Goal: Task Accomplishment & Management: Manage account settings

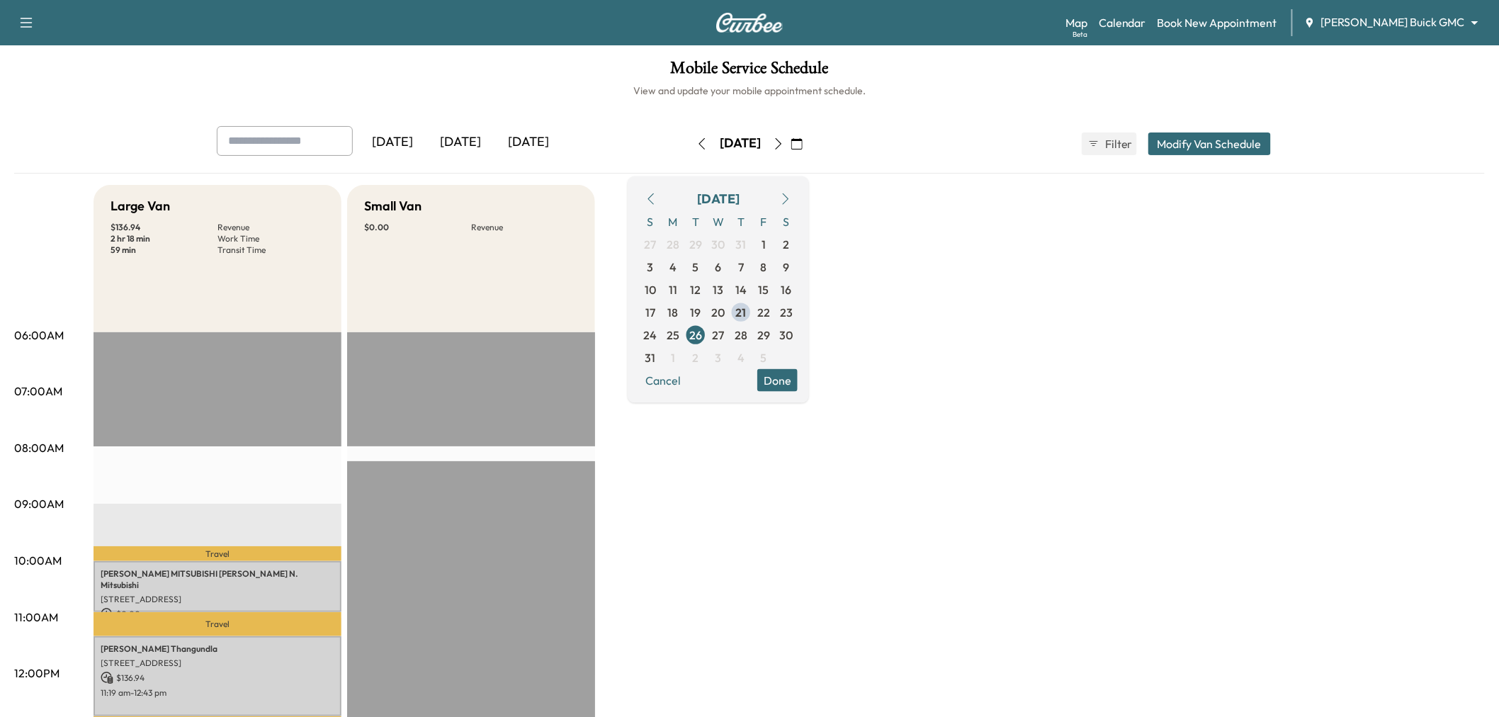
click at [461, 136] on div "[DATE]" at bounding box center [460, 142] width 68 height 33
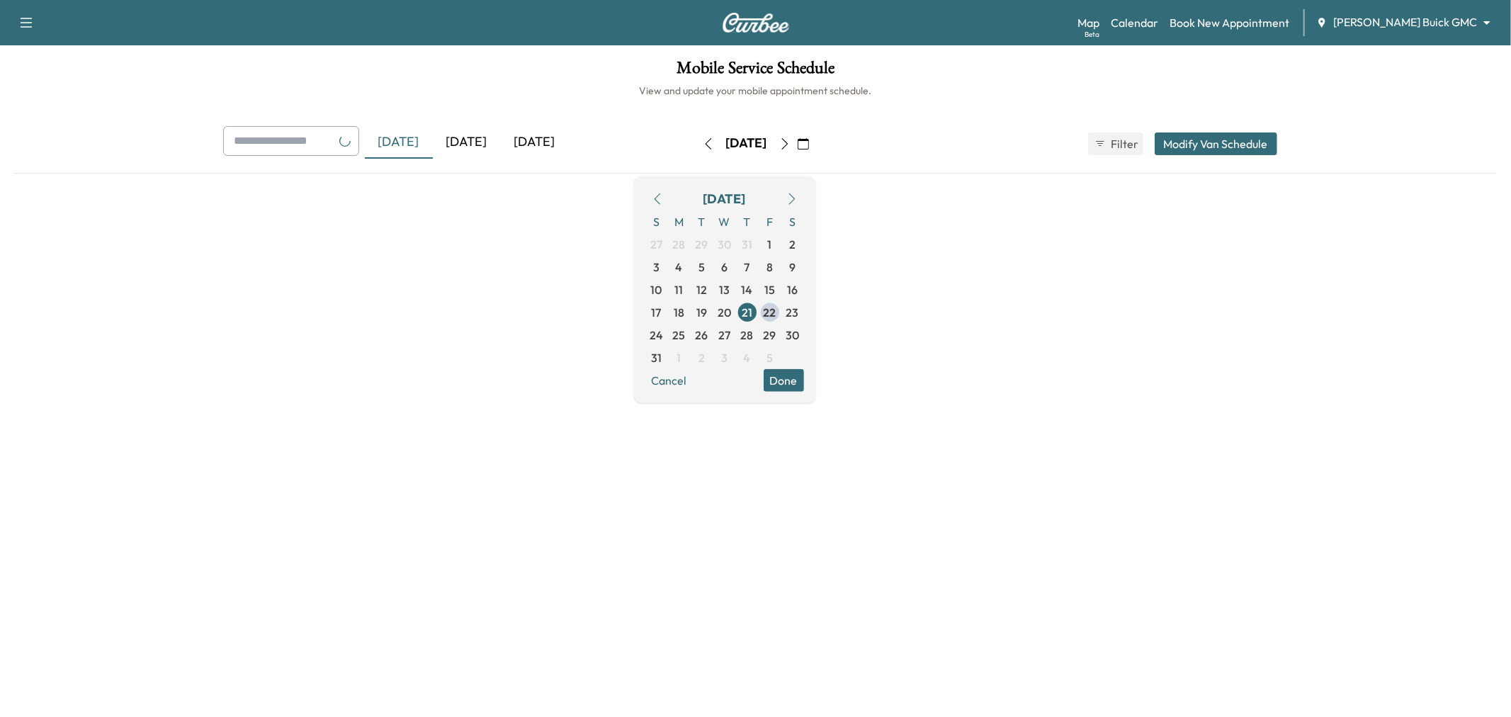
click at [465, 140] on div "[DATE]" at bounding box center [467, 142] width 68 height 33
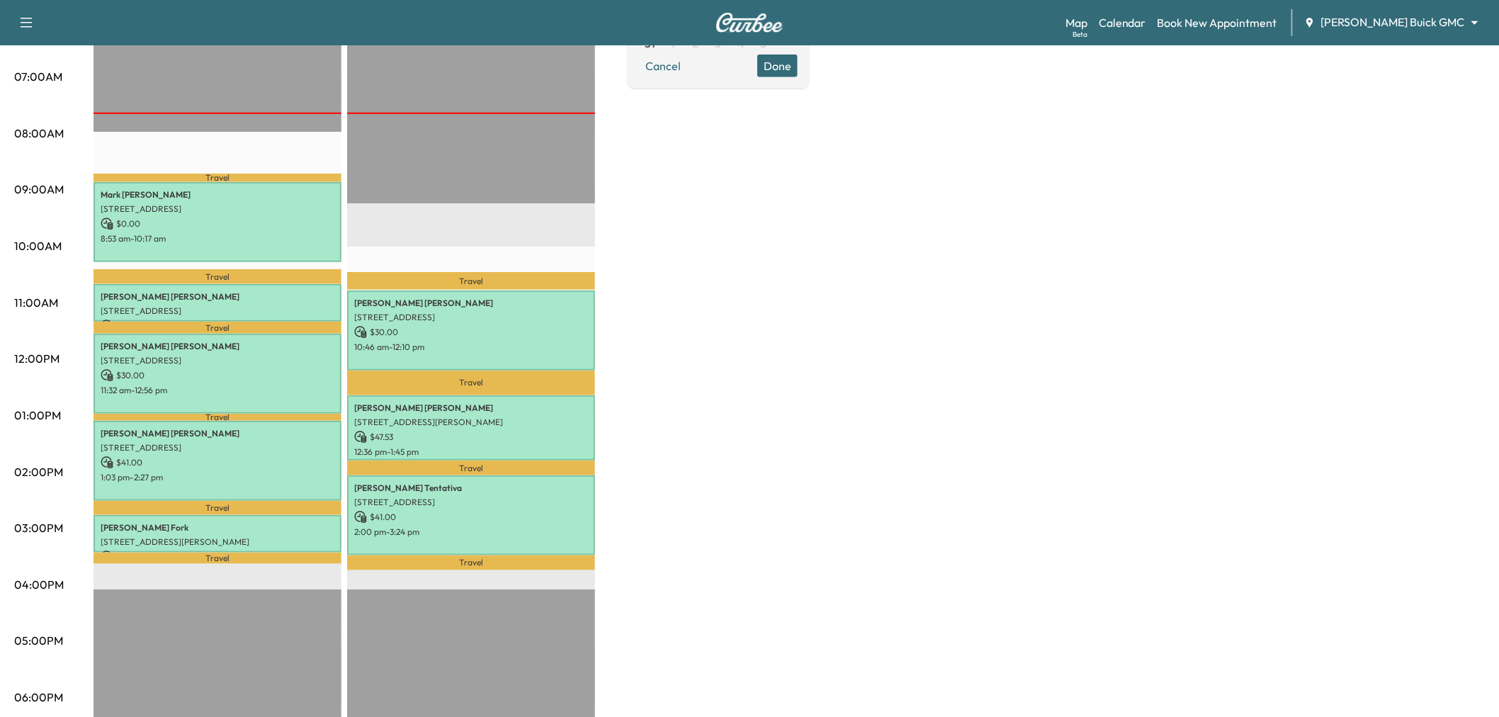
scroll to position [236, 0]
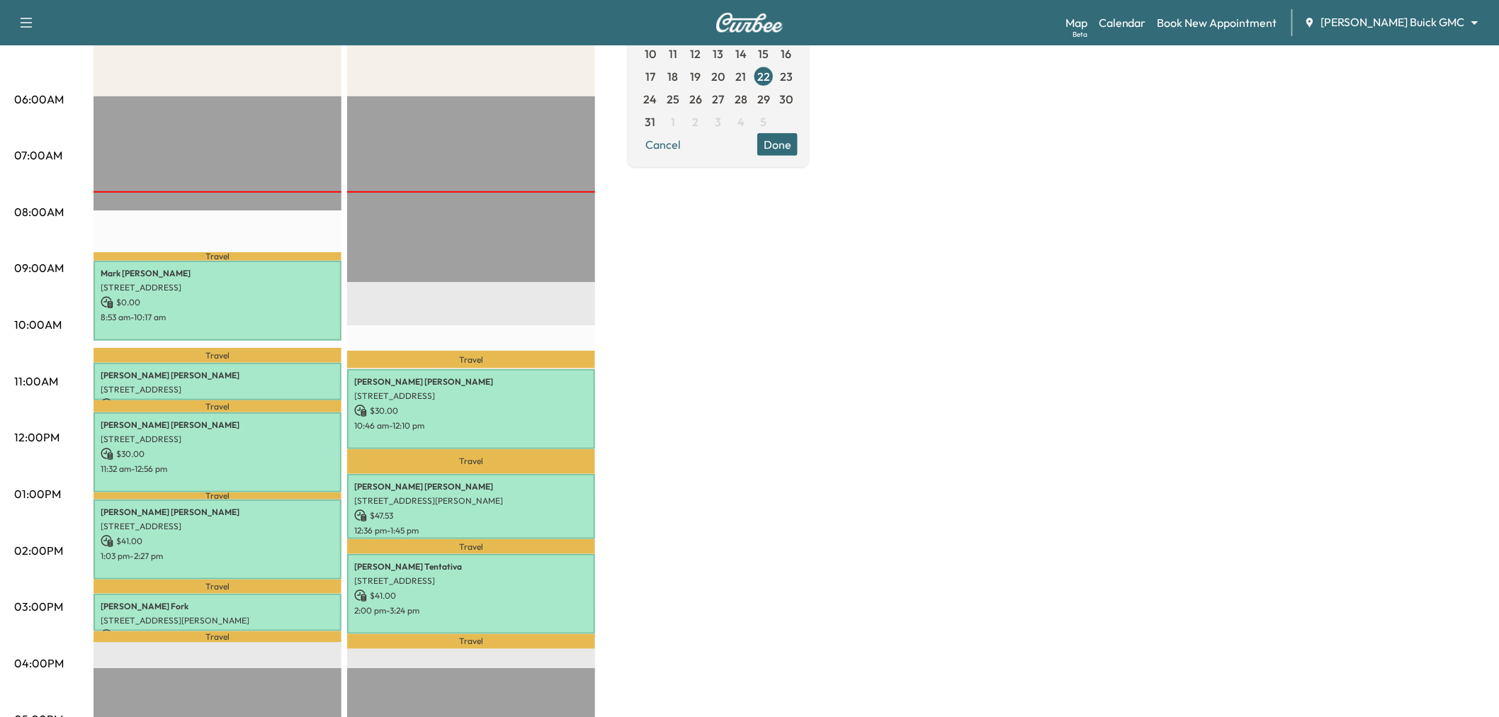
click at [731, 366] on div "Large Van $ 101.00 Revenue 5 hr 30 min Work Time 1 hr 12 min Transit Time Trave…" at bounding box center [789, 480] width 1391 height 1063
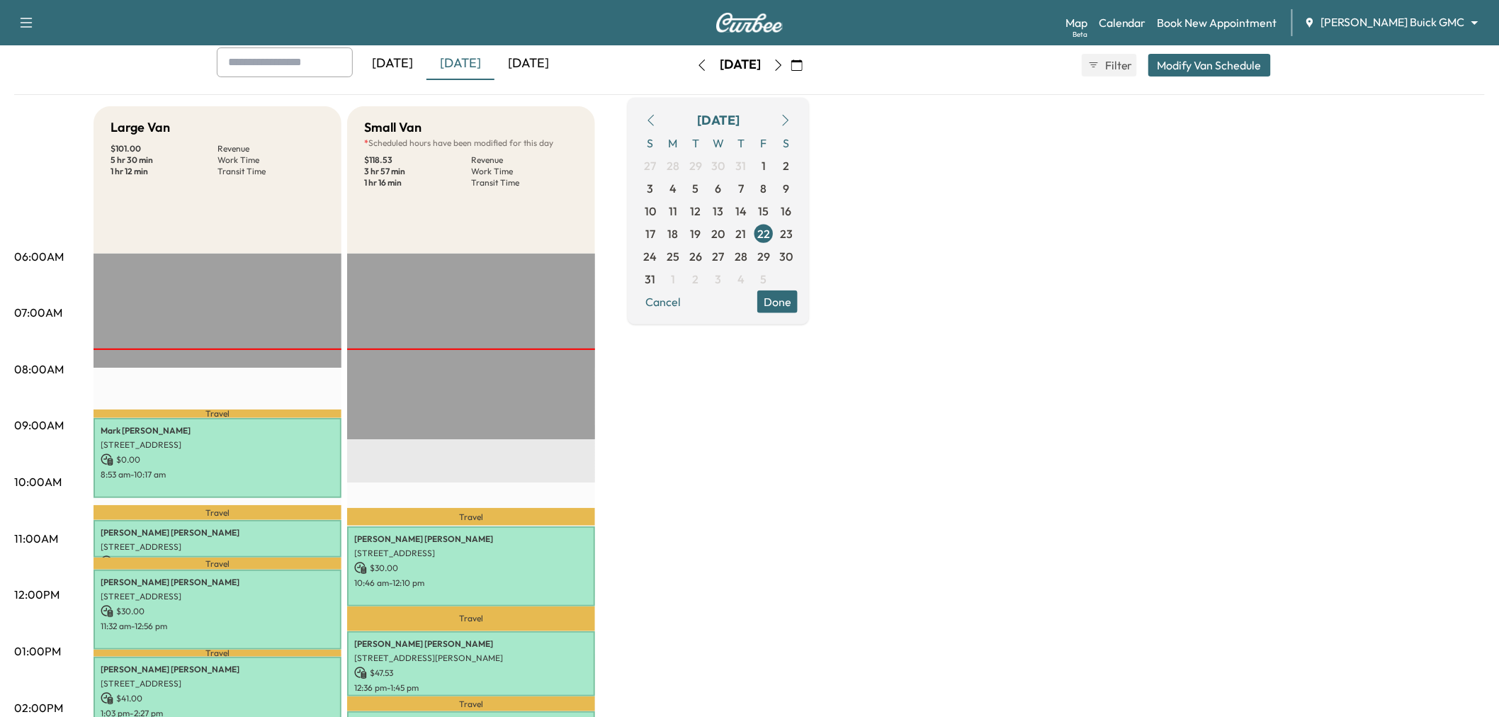
scroll to position [0, 0]
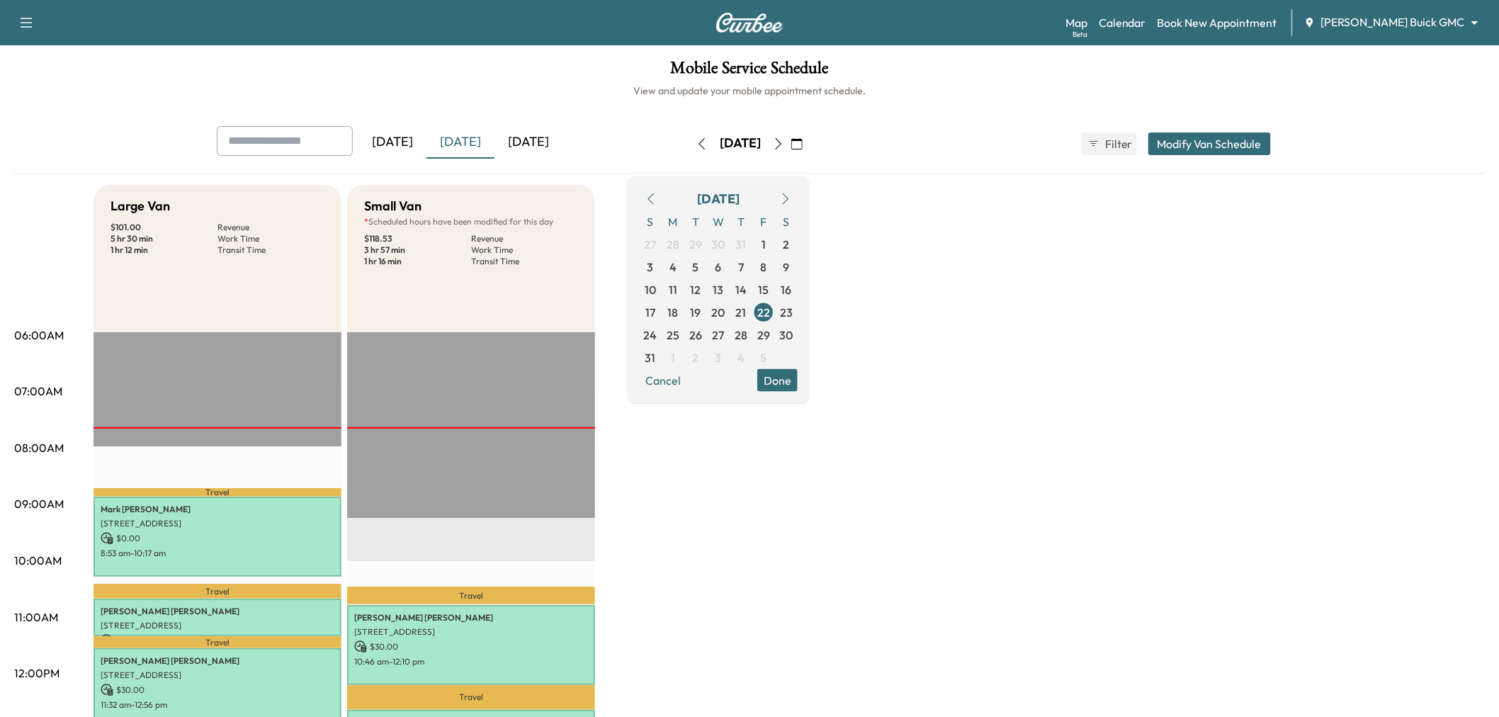
click at [713, 465] on div "Large Van $ 101.00 Revenue 5 hr 30 min Work Time 1 hr 12 min Transit Time Trave…" at bounding box center [789, 716] width 1391 height 1063
click at [798, 386] on button "Done" at bounding box center [777, 379] width 40 height 23
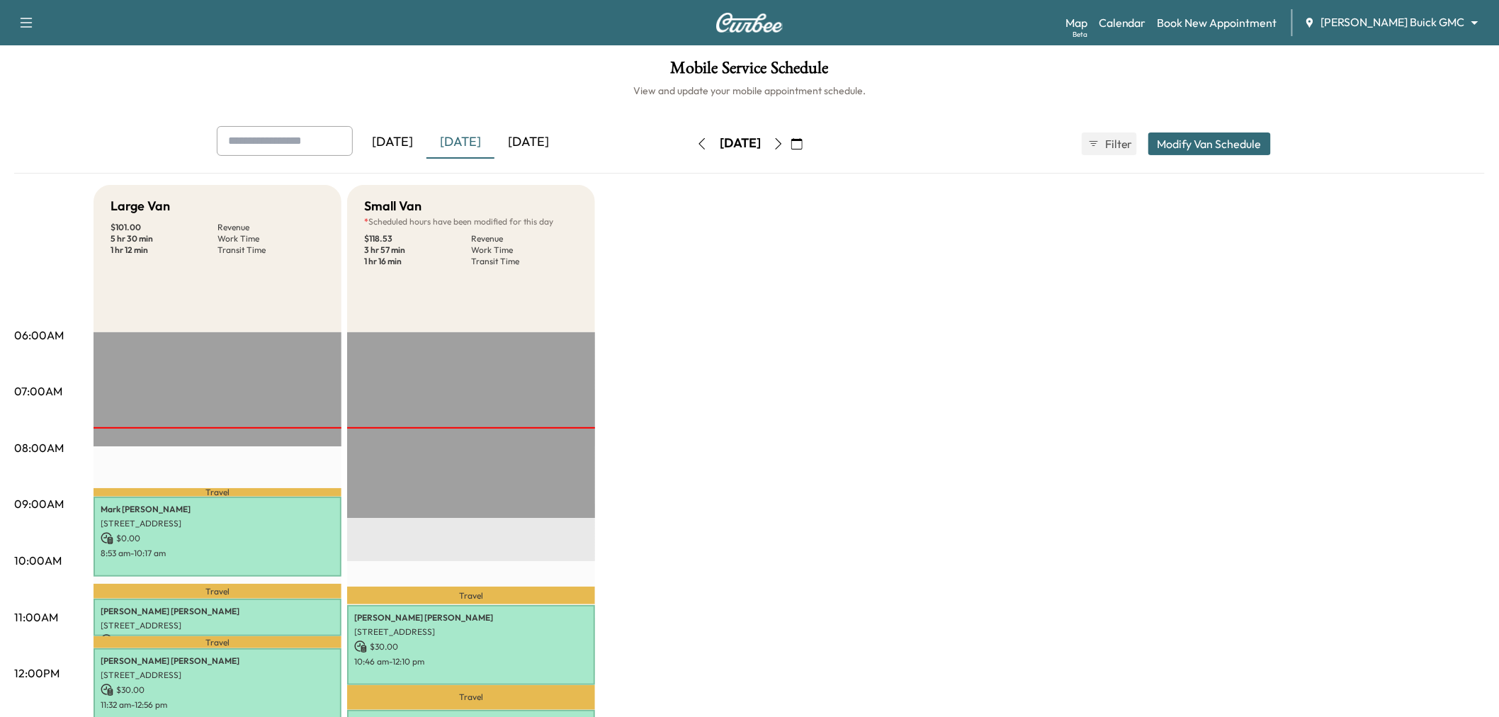
click at [759, 537] on div "Large Van $ 101.00 Revenue 5 hr 30 min Work Time 1 hr 12 min Transit Time Trave…" at bounding box center [789, 716] width 1391 height 1063
click at [764, 315] on div "Large Van $ 101.00 Revenue 5 hr 30 min Work Time 1 hr 12 min Transit Time Trave…" at bounding box center [789, 716] width 1391 height 1063
click at [978, 358] on div "Large Van $ 101.00 Revenue 5 hr 30 min Work Time 1 hr 12 min Transit Time Trave…" at bounding box center [789, 716] width 1391 height 1063
click at [986, 376] on div "Large Van $ 101.00 Revenue 5 hr 30 min Work Time 1 hr 12 min Transit Time Trave…" at bounding box center [789, 716] width 1391 height 1063
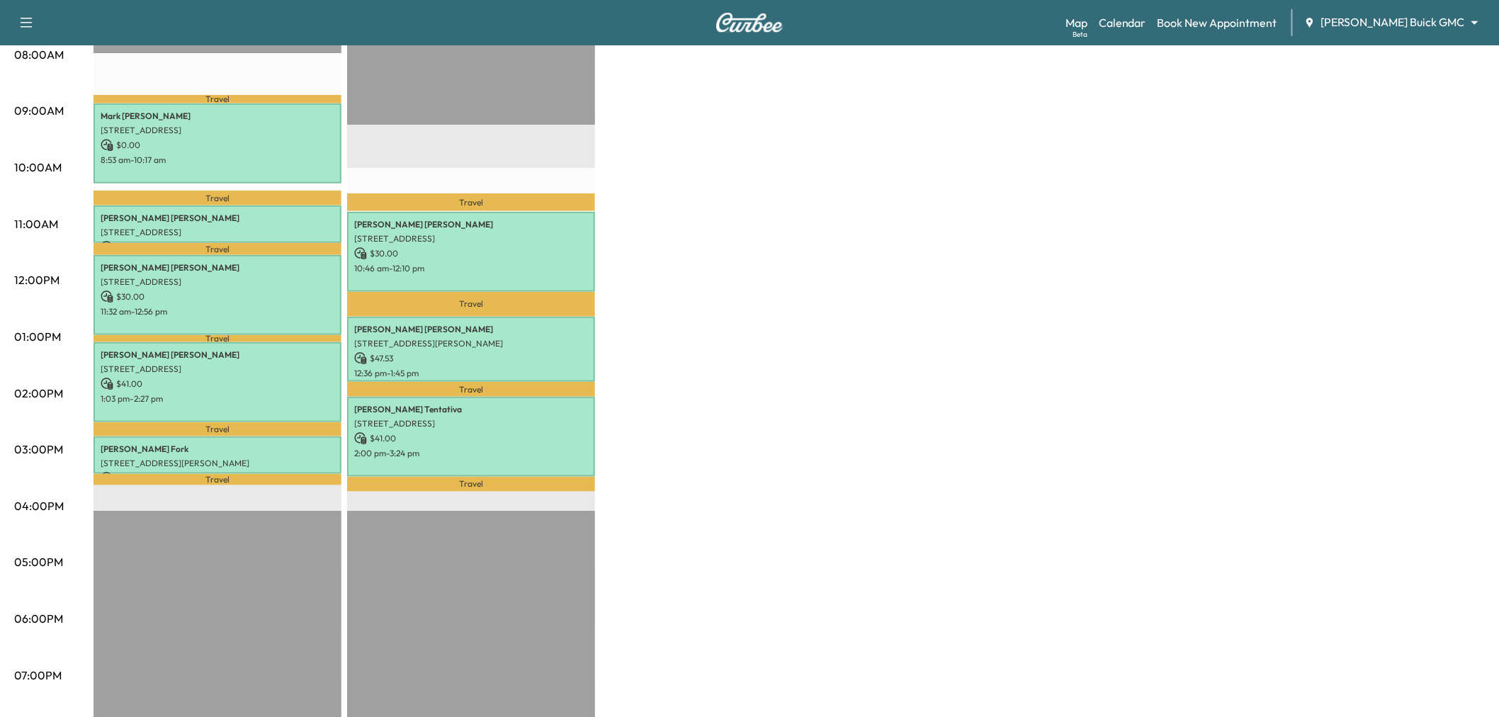
scroll to position [236, 0]
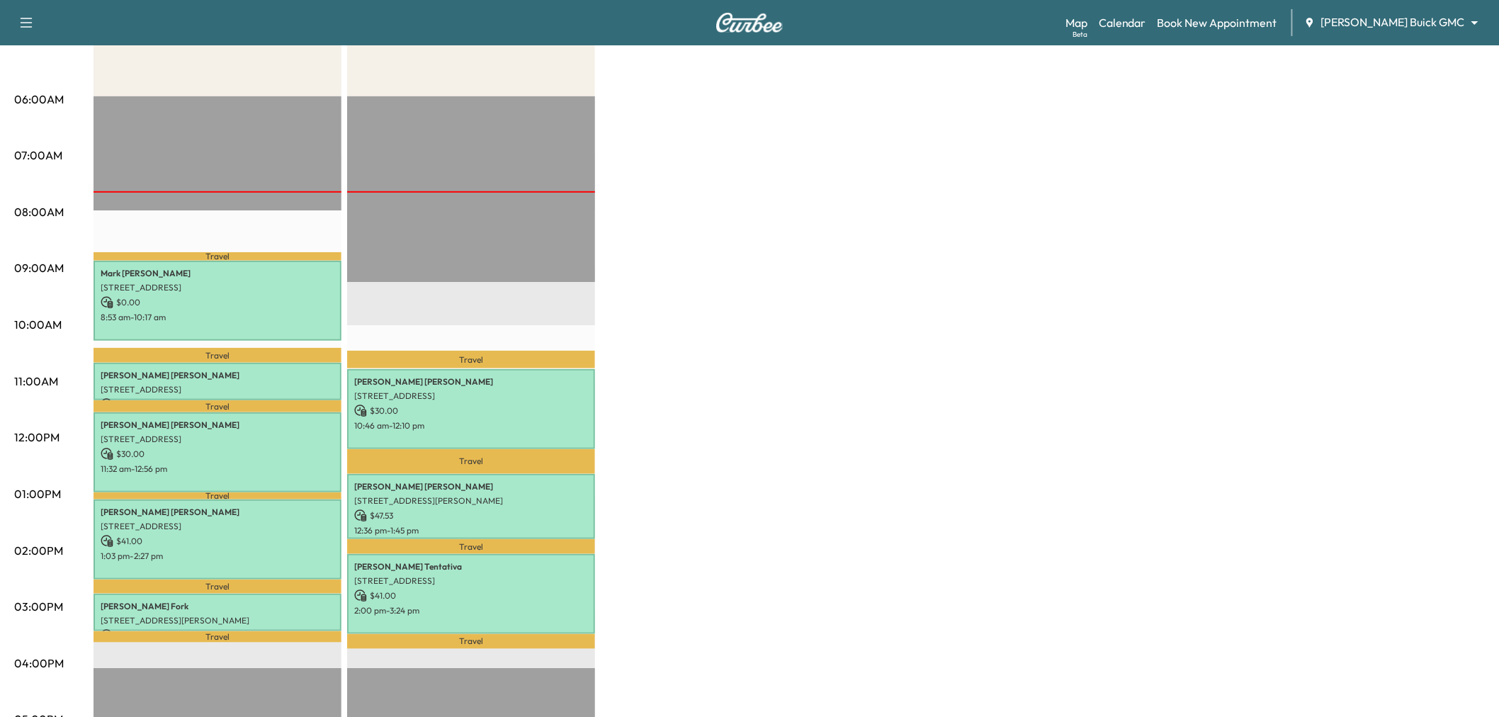
click at [740, 203] on div "Large Van $ 101.00 Revenue 5 hr 30 min Work Time 1 hr 12 min Transit Time Trave…" at bounding box center [789, 480] width 1391 height 1063
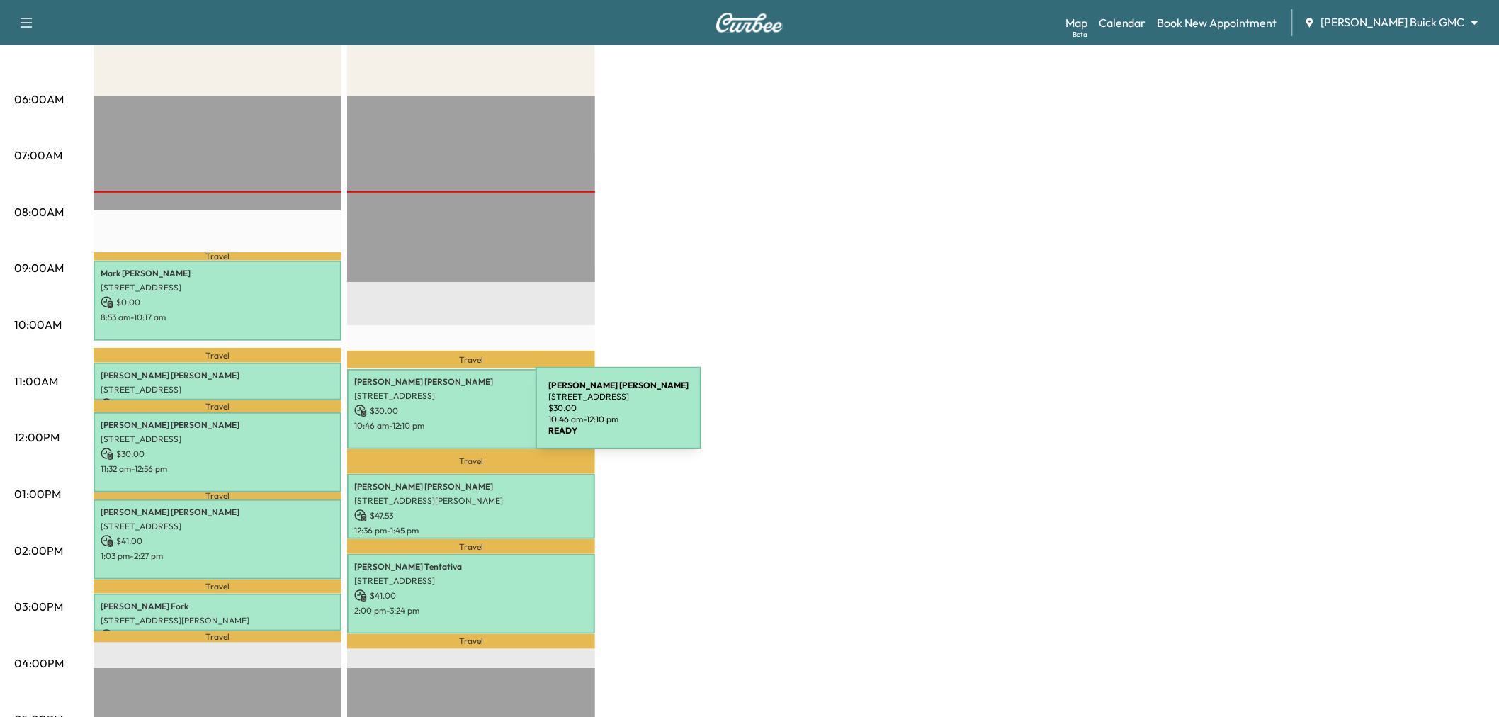
click at [429, 420] on p "10:46 am - 12:10 pm" at bounding box center [471, 425] width 234 height 11
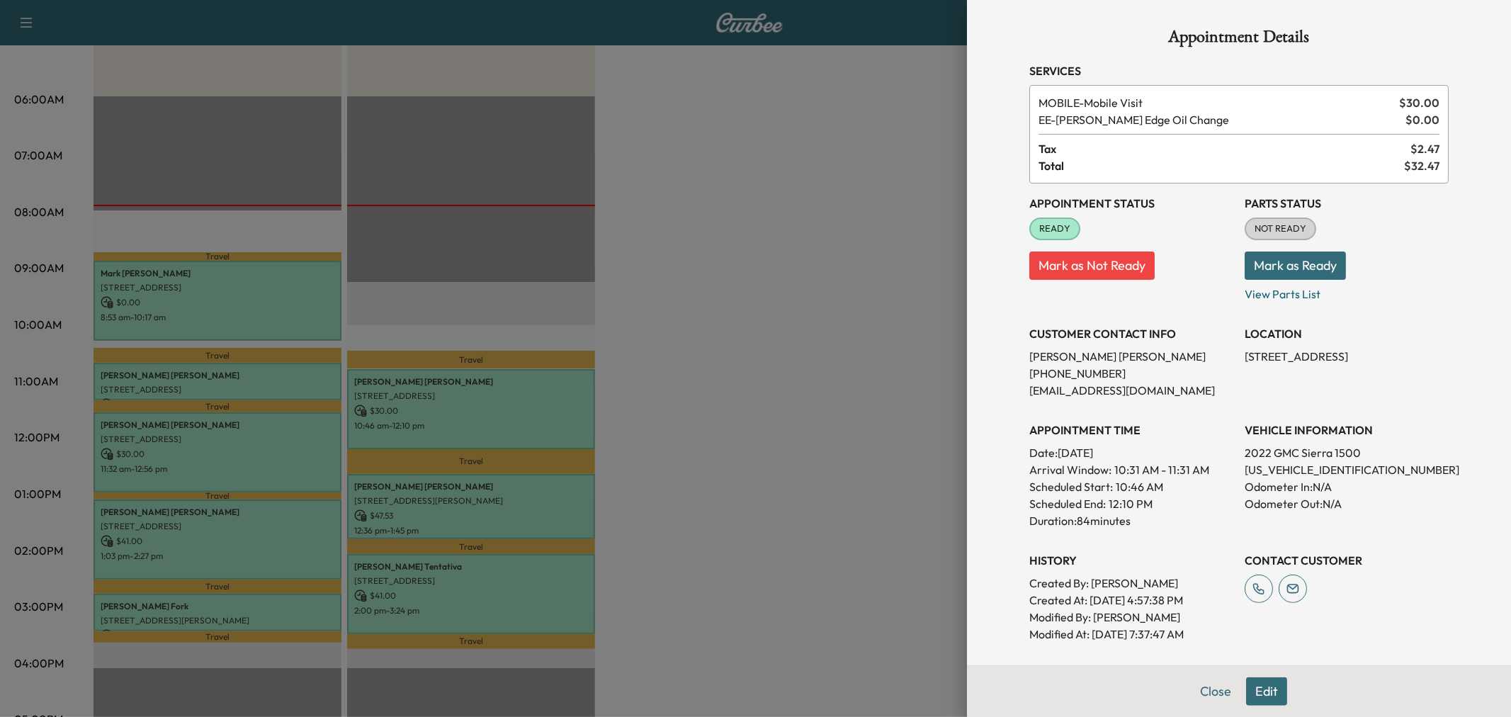
click at [429, 417] on div at bounding box center [755, 358] width 1511 height 717
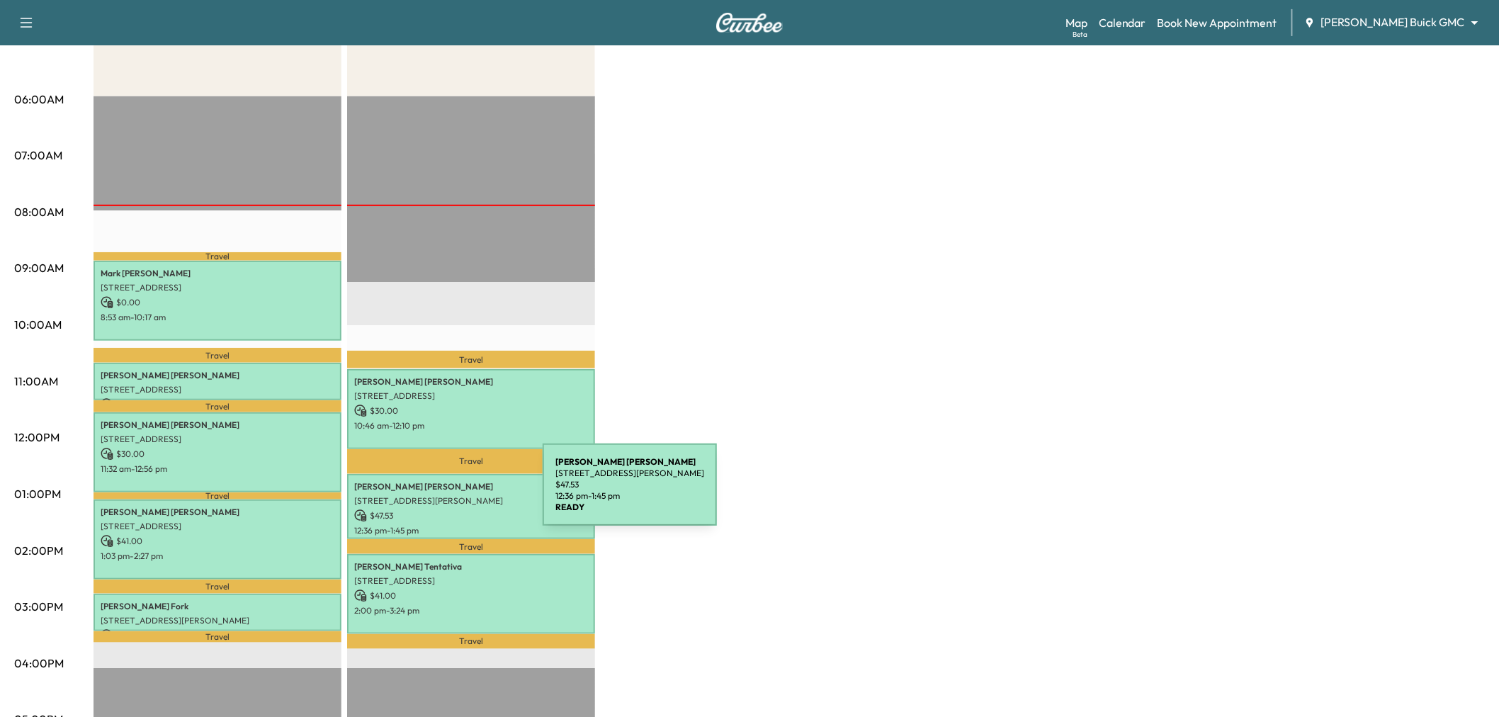
click at [436, 495] on p "[STREET_ADDRESS][PERSON_NAME]" at bounding box center [471, 500] width 234 height 11
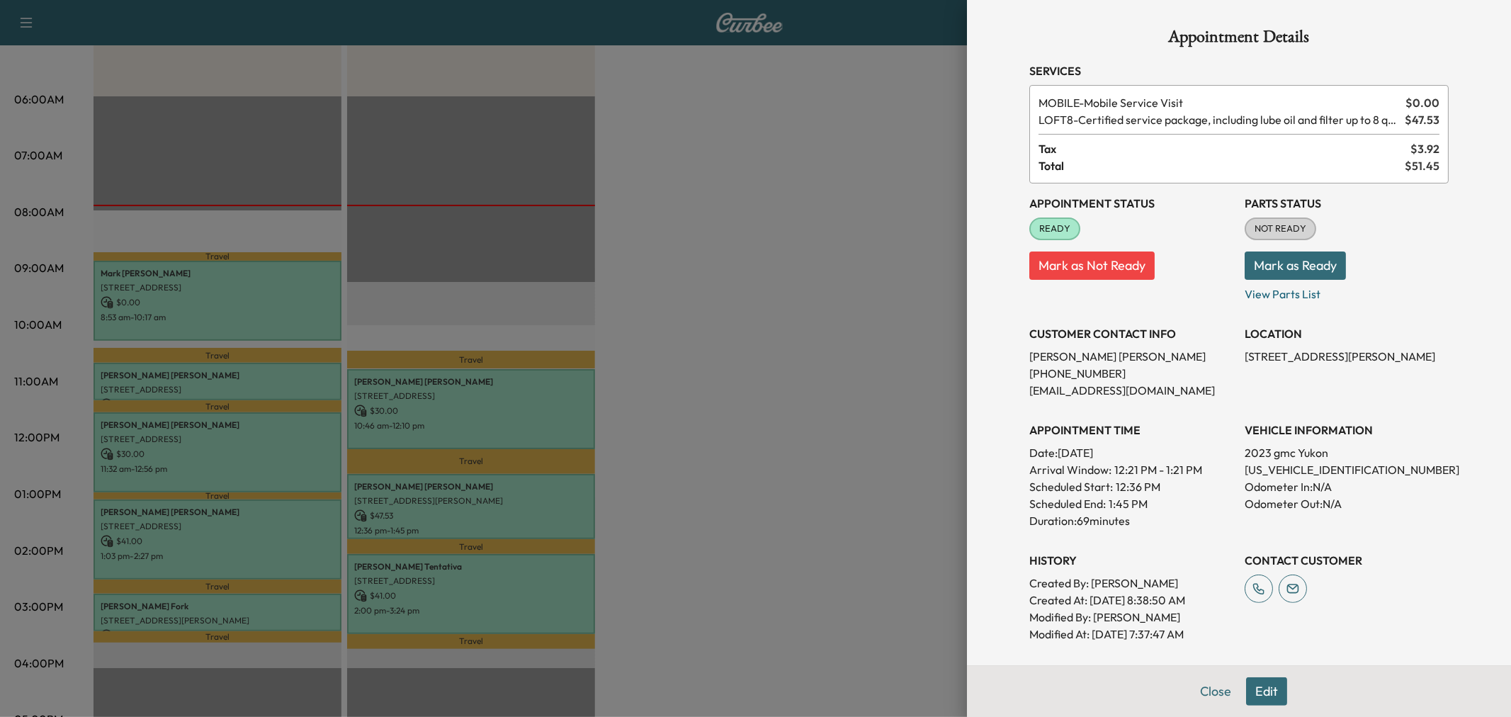
click at [437, 494] on div at bounding box center [755, 358] width 1511 height 717
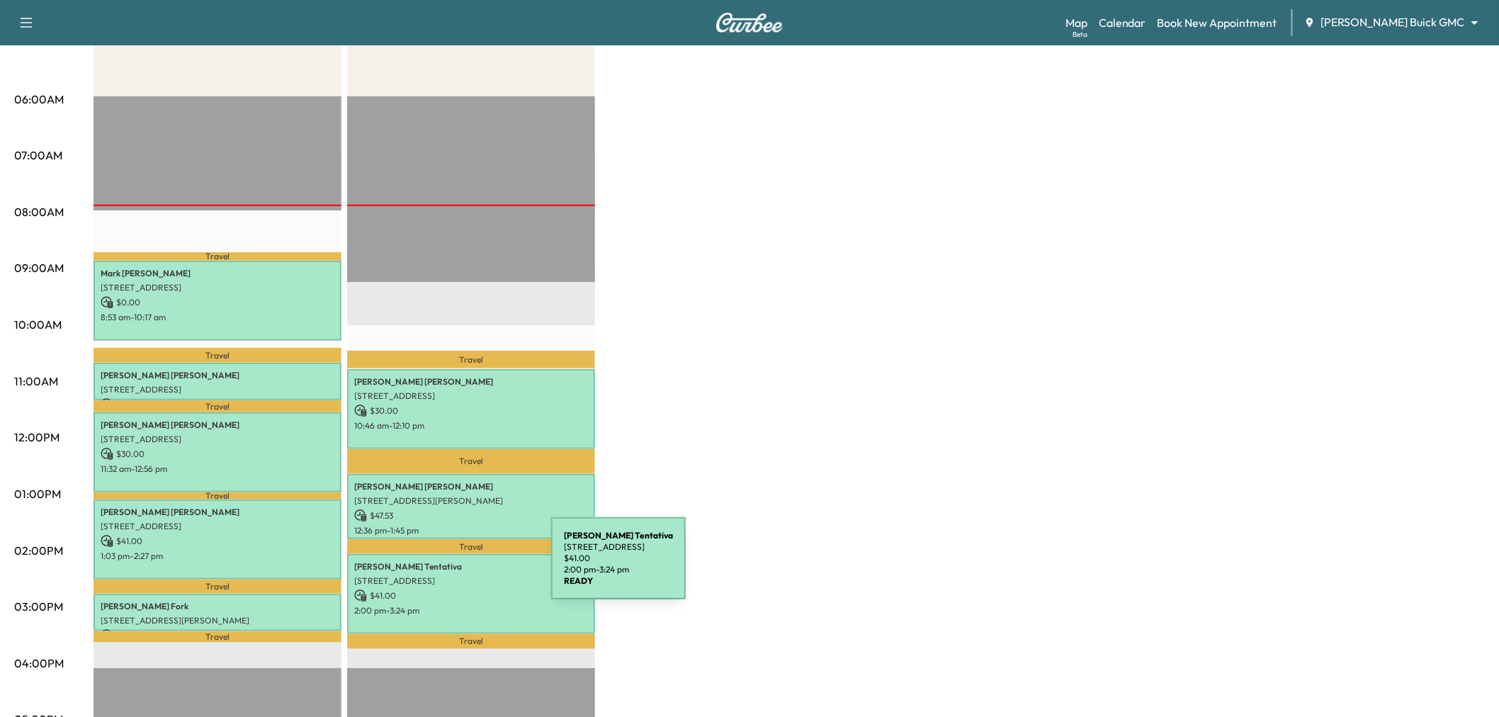
click at [445, 567] on div "[PERSON_NAME] [STREET_ADDRESS] $ 41.00 2:00 pm - 3:24 pm" at bounding box center [471, 594] width 248 height 80
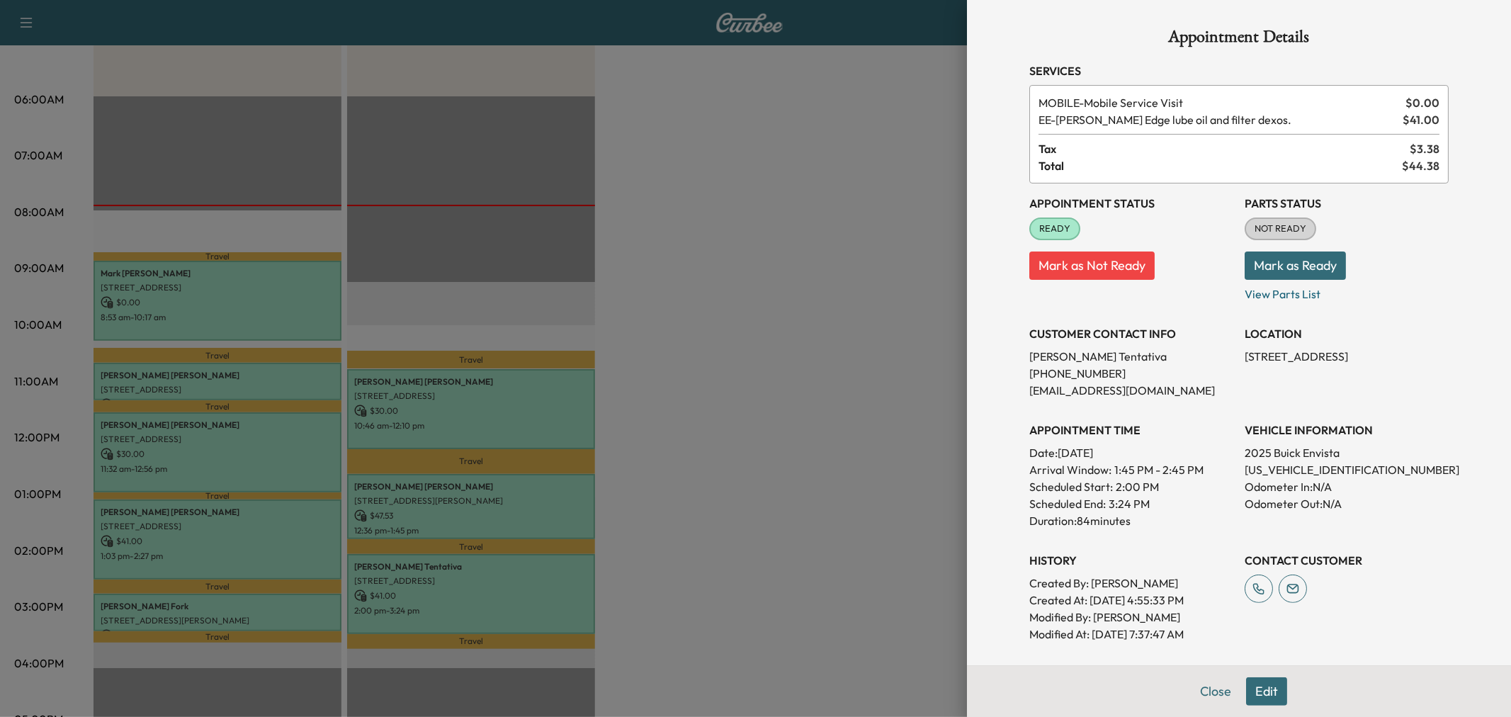
click at [445, 567] on div at bounding box center [755, 358] width 1511 height 717
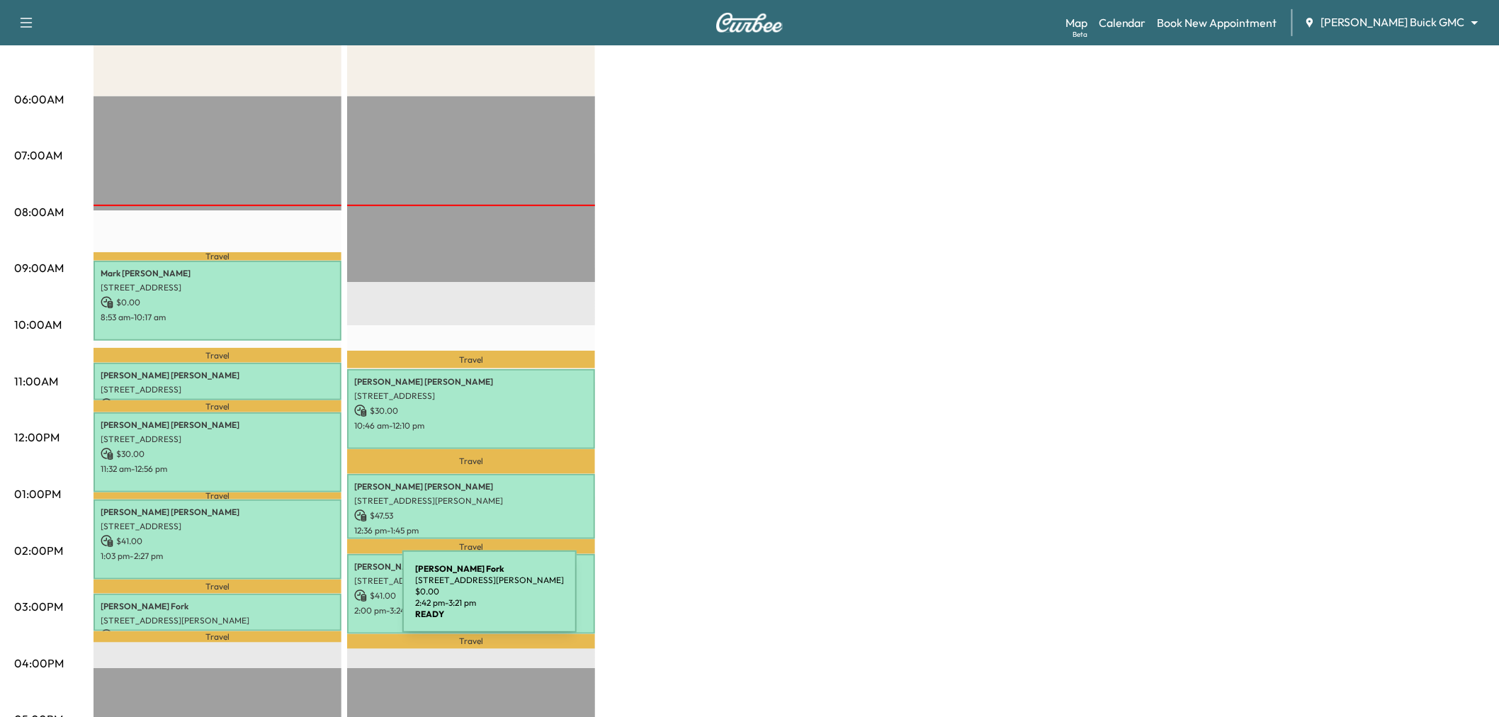
click at [296, 601] on p "[PERSON_NAME] Fork" at bounding box center [218, 606] width 234 height 11
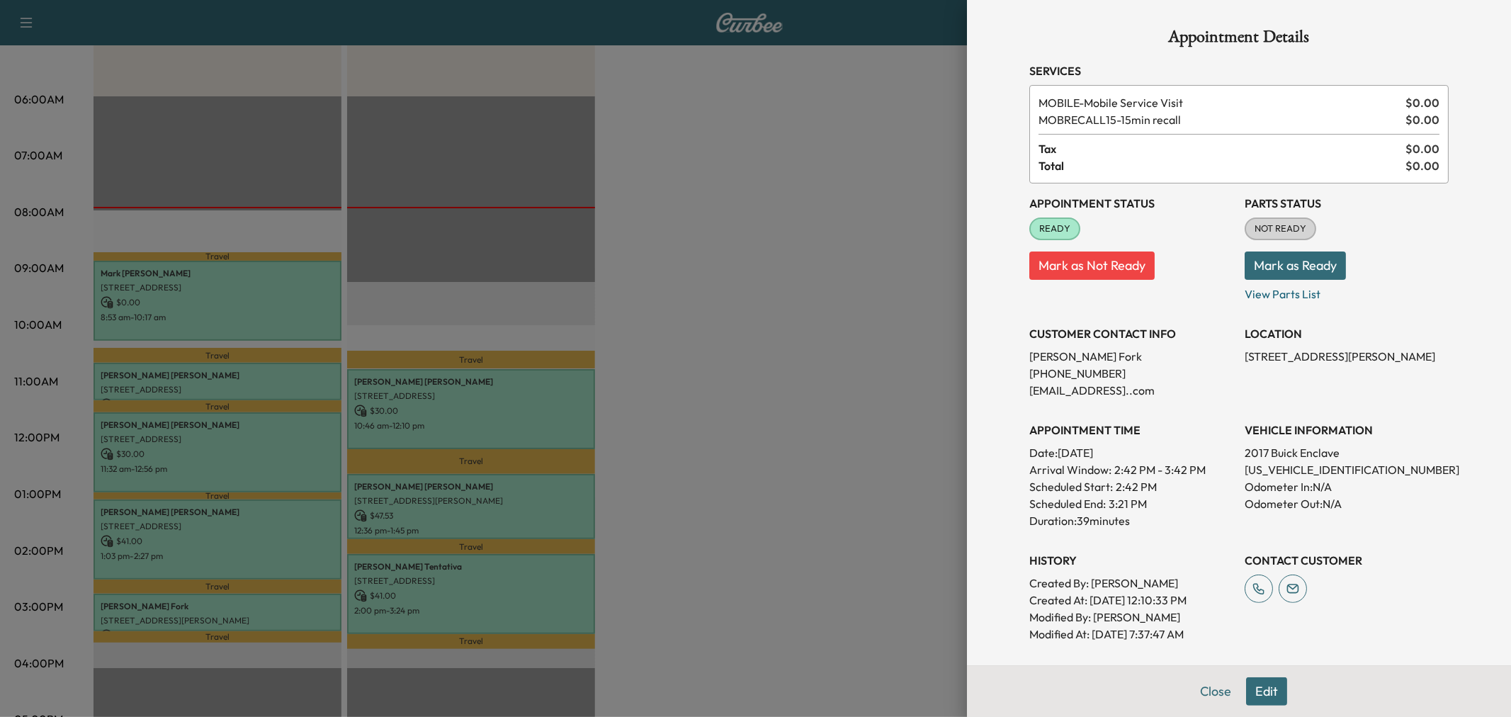
scroll to position [237, 0]
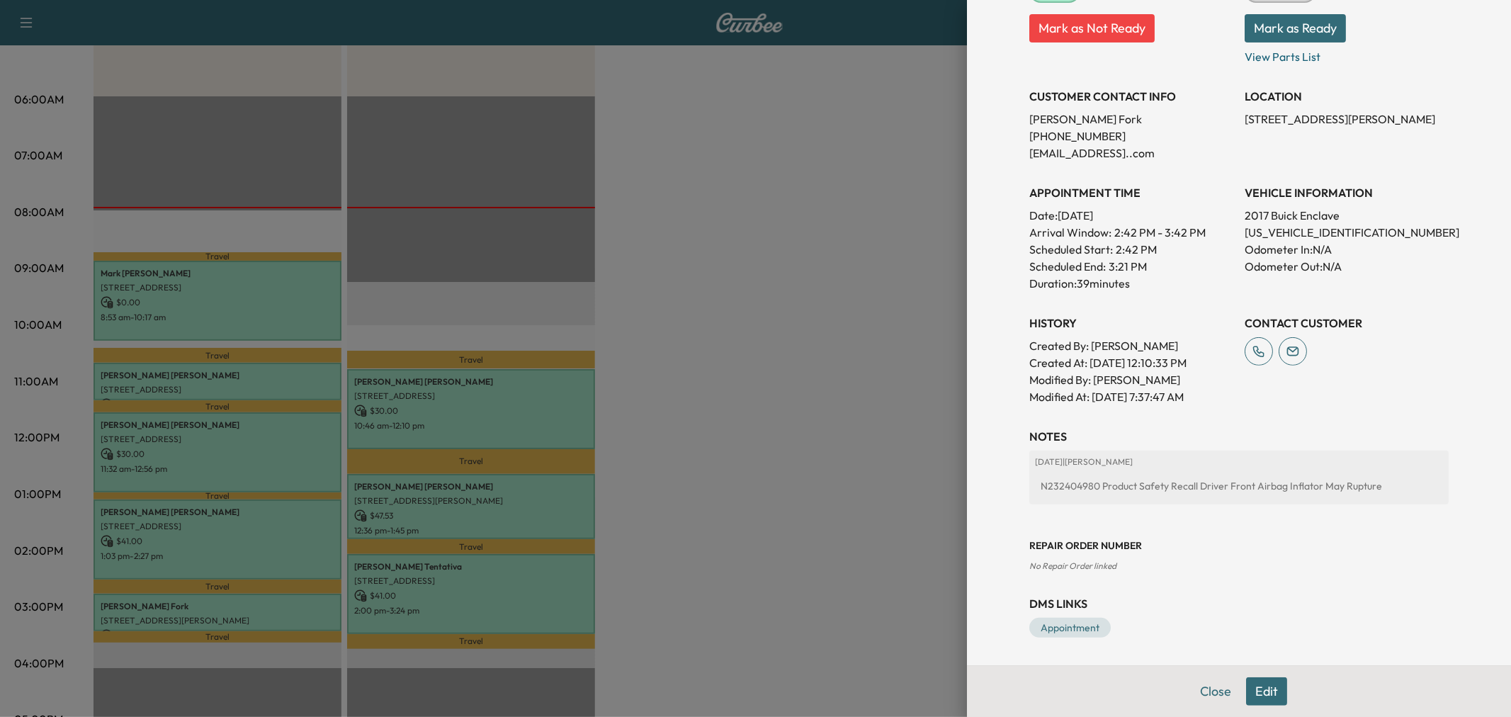
click at [252, 543] on div at bounding box center [755, 358] width 1511 height 717
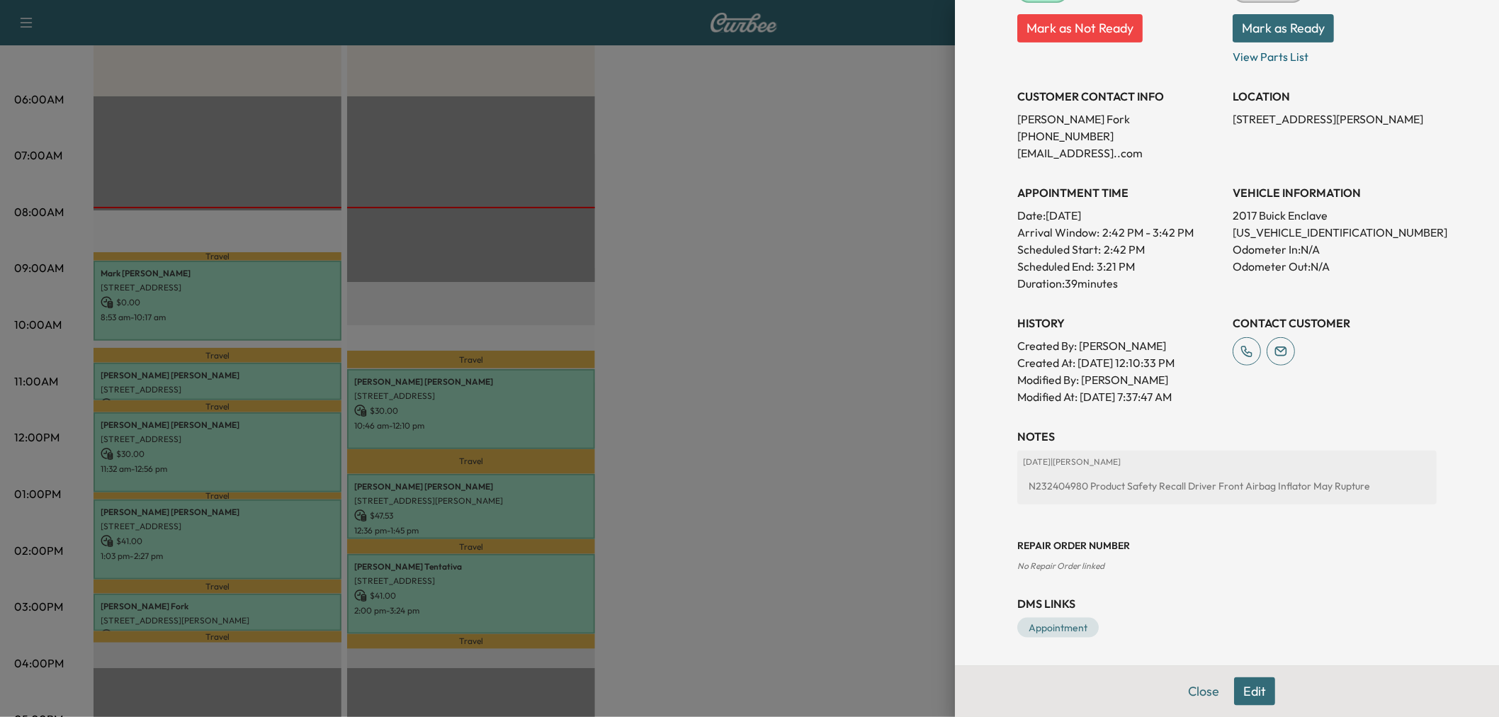
click at [252, 550] on p "1:03 pm - 2:27 pm" at bounding box center [218, 555] width 234 height 11
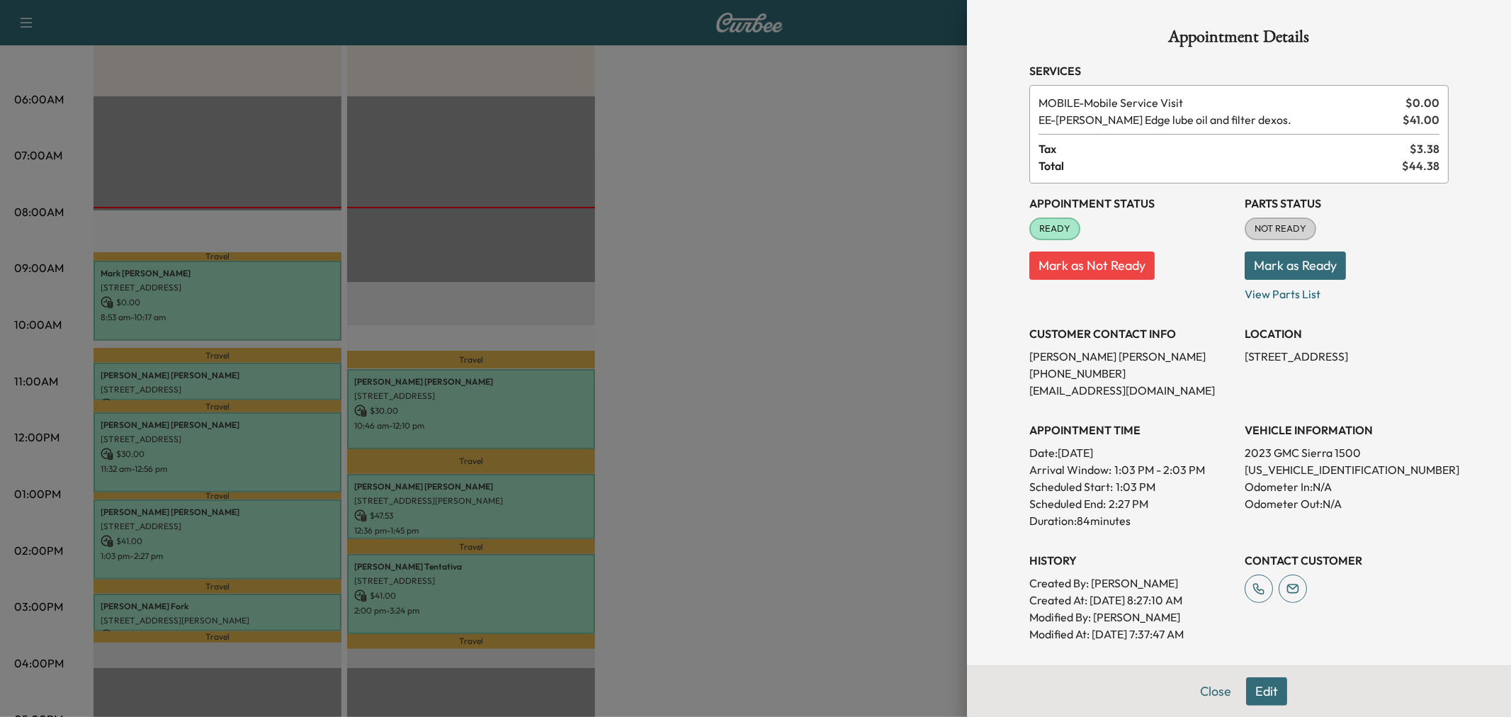
click at [252, 547] on div at bounding box center [755, 358] width 1511 height 717
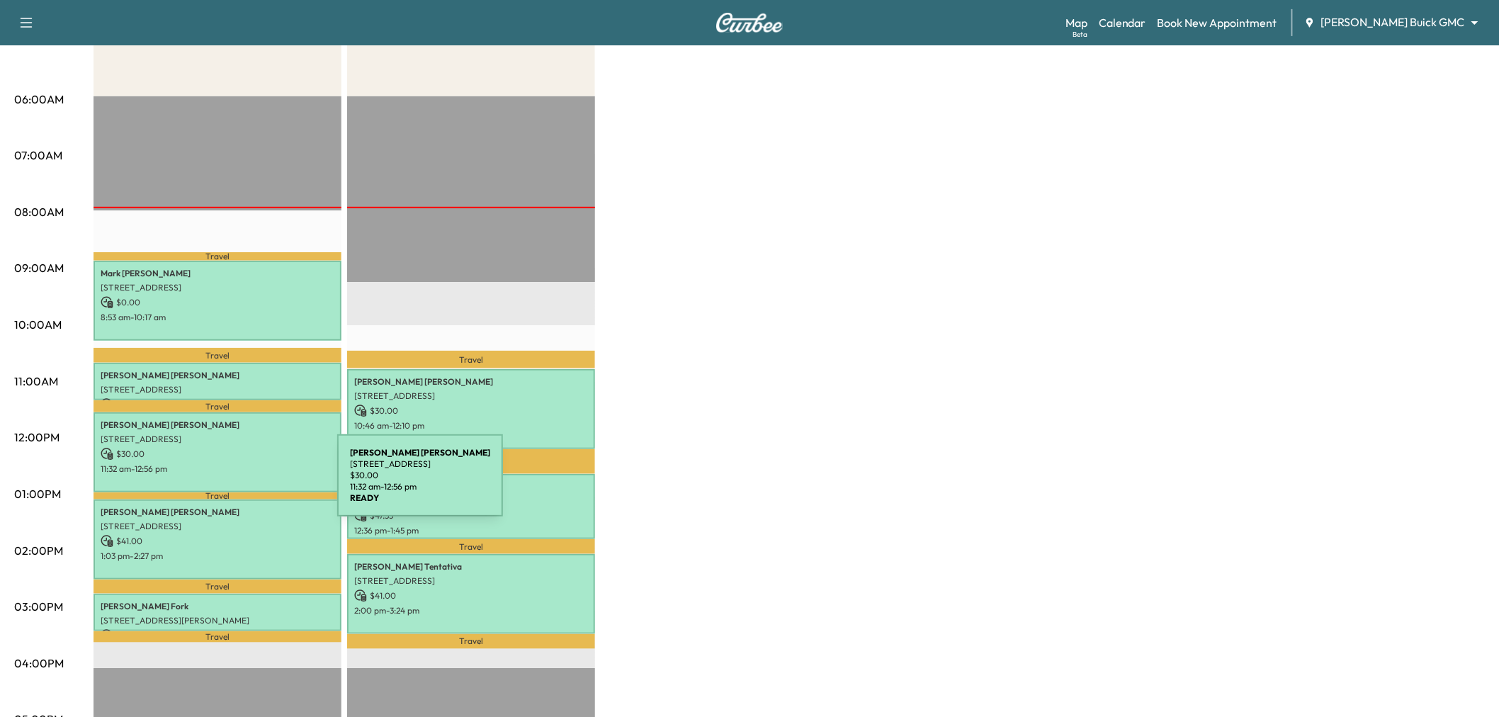
click at [222, 457] on div "[PERSON_NAME] [STREET_ADDRESS] $ 30.00 11:32 am - 12:56 pm" at bounding box center [218, 452] width 248 height 80
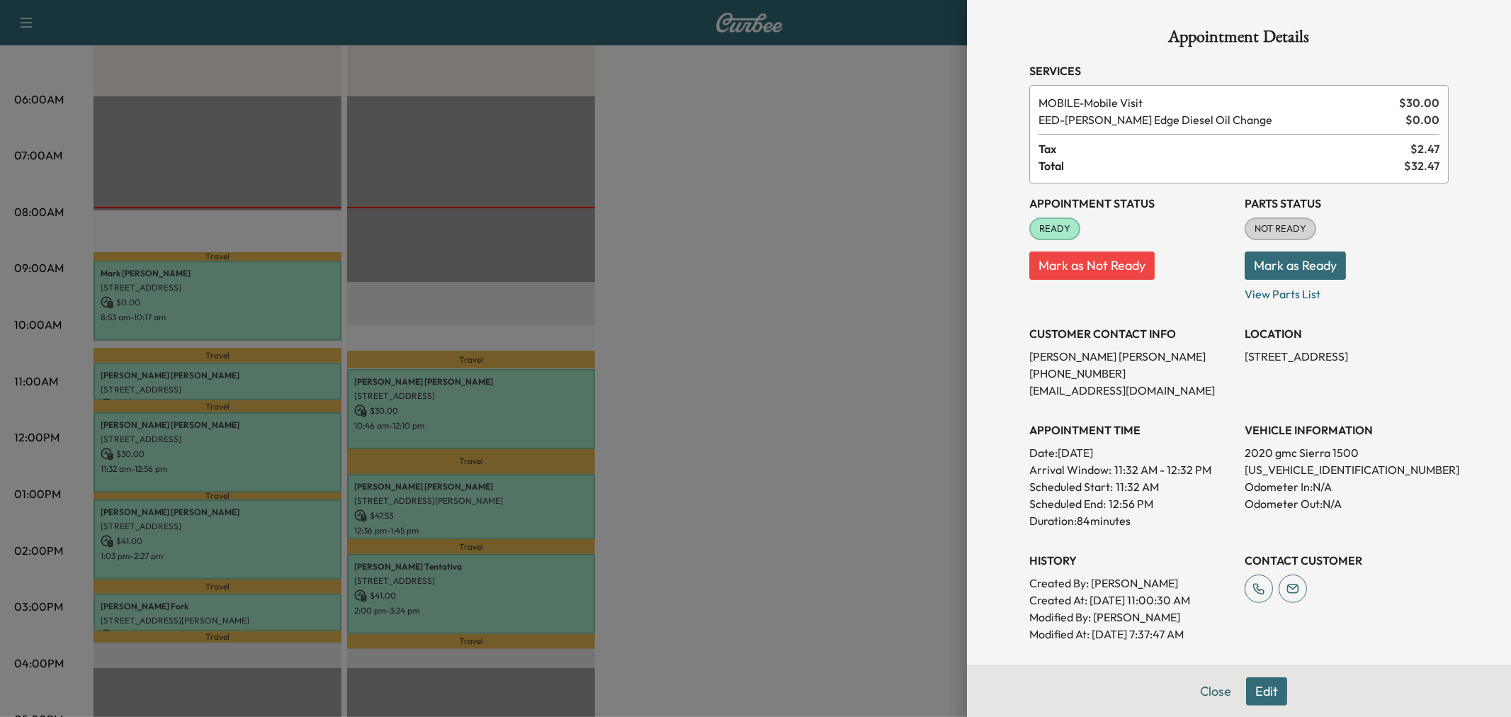
click at [222, 457] on div at bounding box center [755, 358] width 1511 height 717
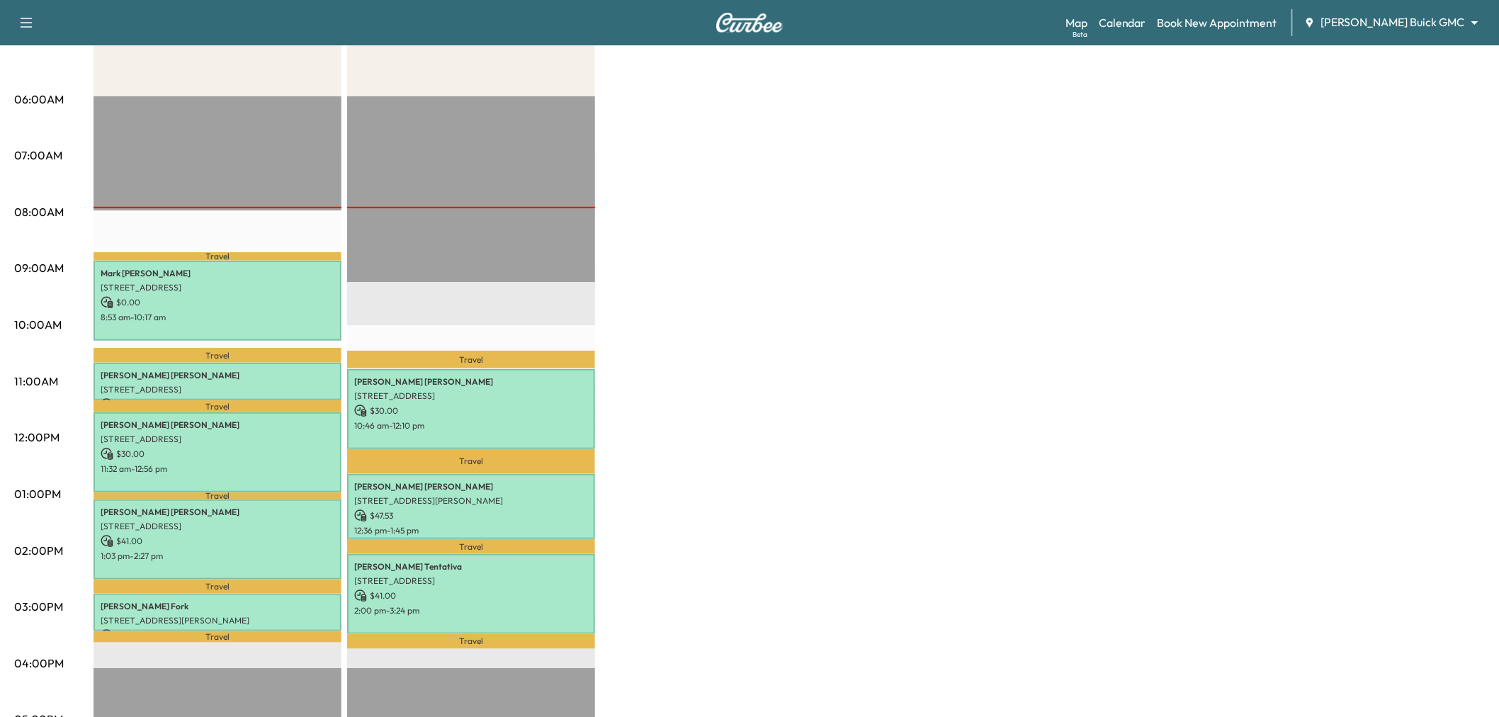
click at [215, 341] on div "Travel [PERSON_NAME] [STREET_ADDRESS] $ 0.00 8:53 am - 10:17 am Travel [PERSON_…" at bounding box center [218, 553] width 248 height 915
click at [211, 320] on p "8:53 am - 10:17 am" at bounding box center [218, 317] width 234 height 11
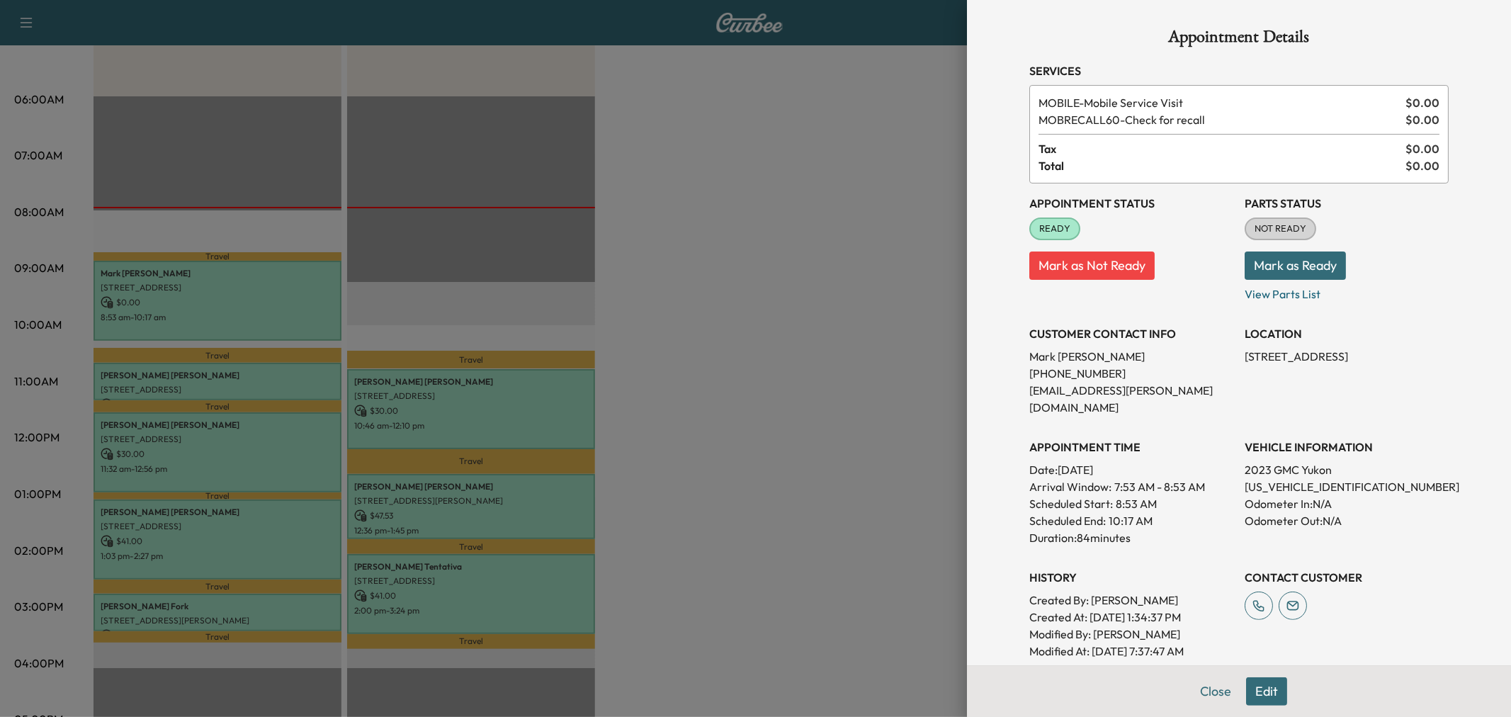
click at [203, 322] on div at bounding box center [755, 358] width 1511 height 717
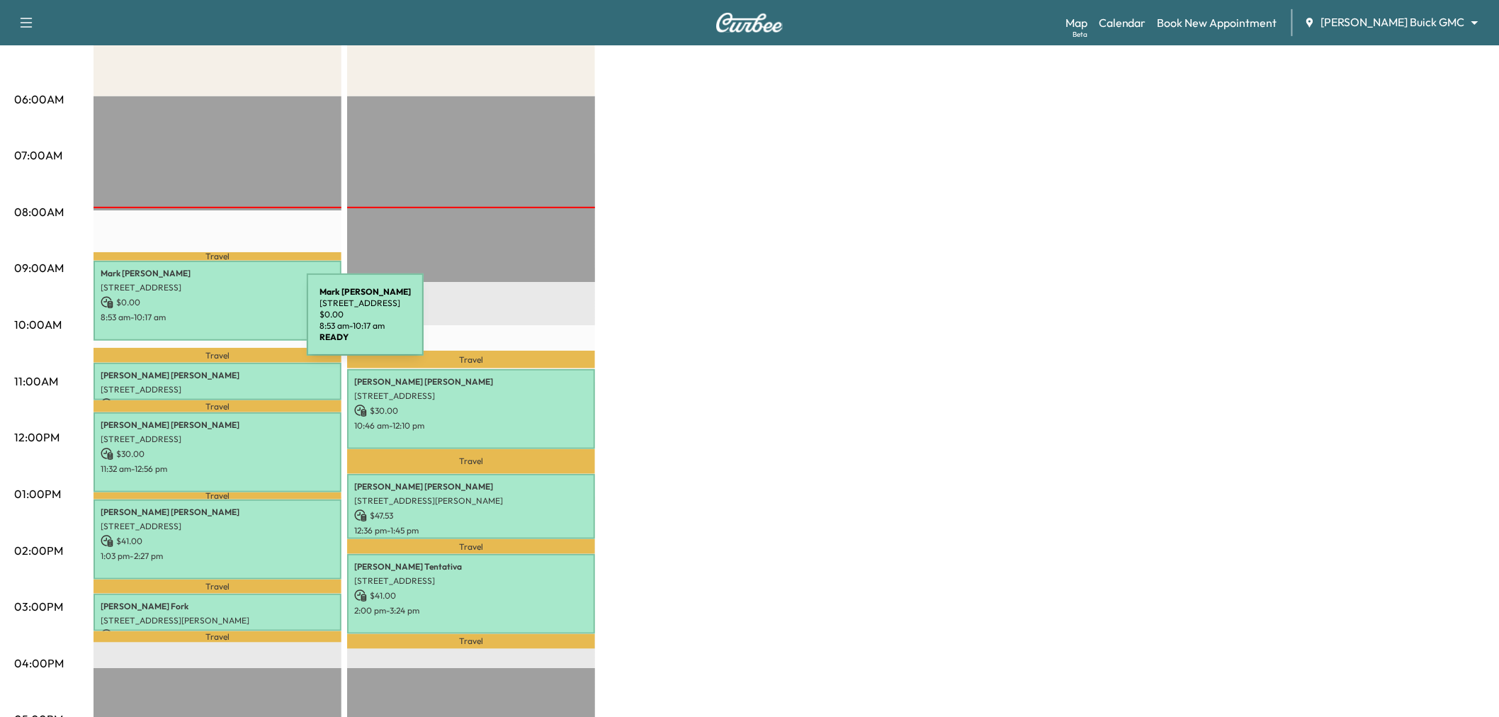
click at [200, 324] on div "[PERSON_NAME] [STREET_ADDRESS] $ 0.00 8:53 am - 10:17 am" at bounding box center [218, 301] width 248 height 80
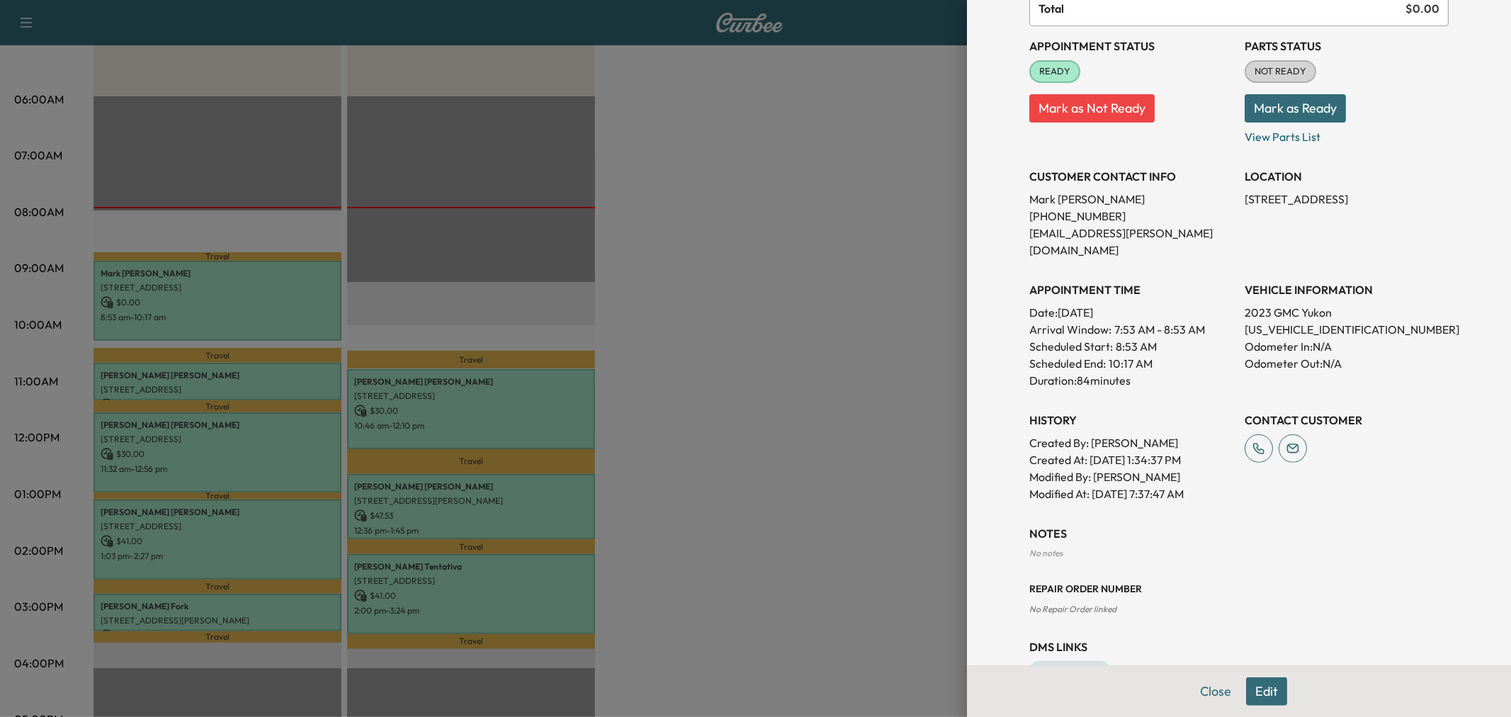
scroll to position [184, 0]
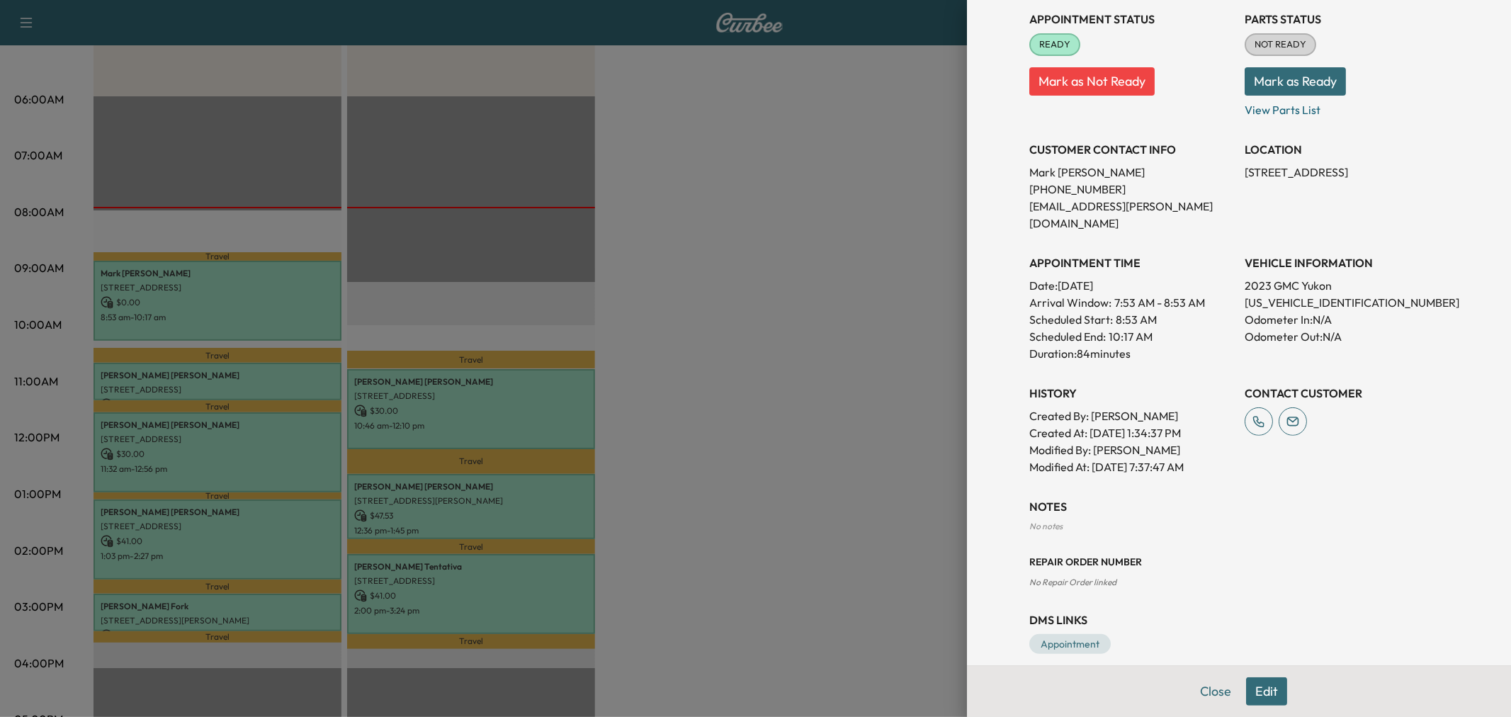
click at [791, 377] on div at bounding box center [755, 358] width 1511 height 717
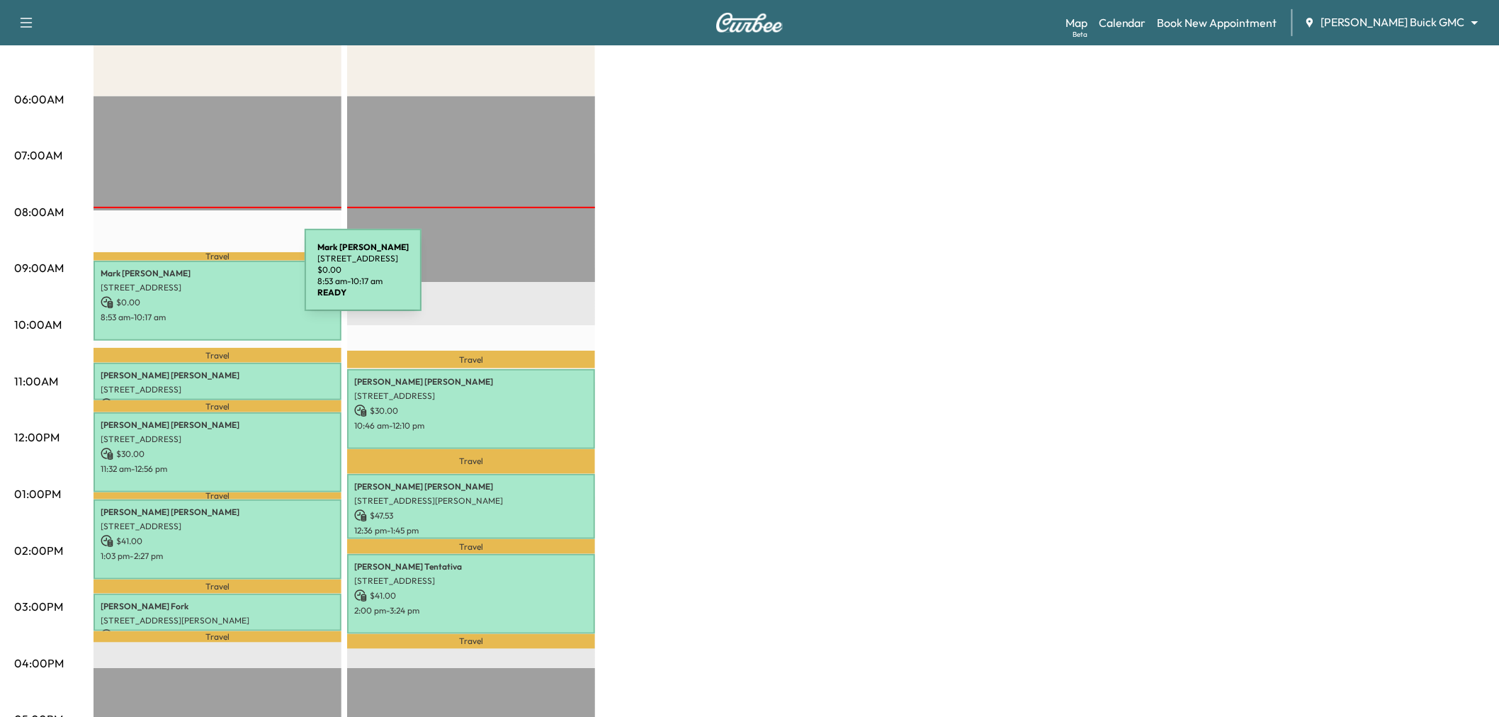
click at [198, 282] on p "[STREET_ADDRESS]" at bounding box center [218, 287] width 234 height 11
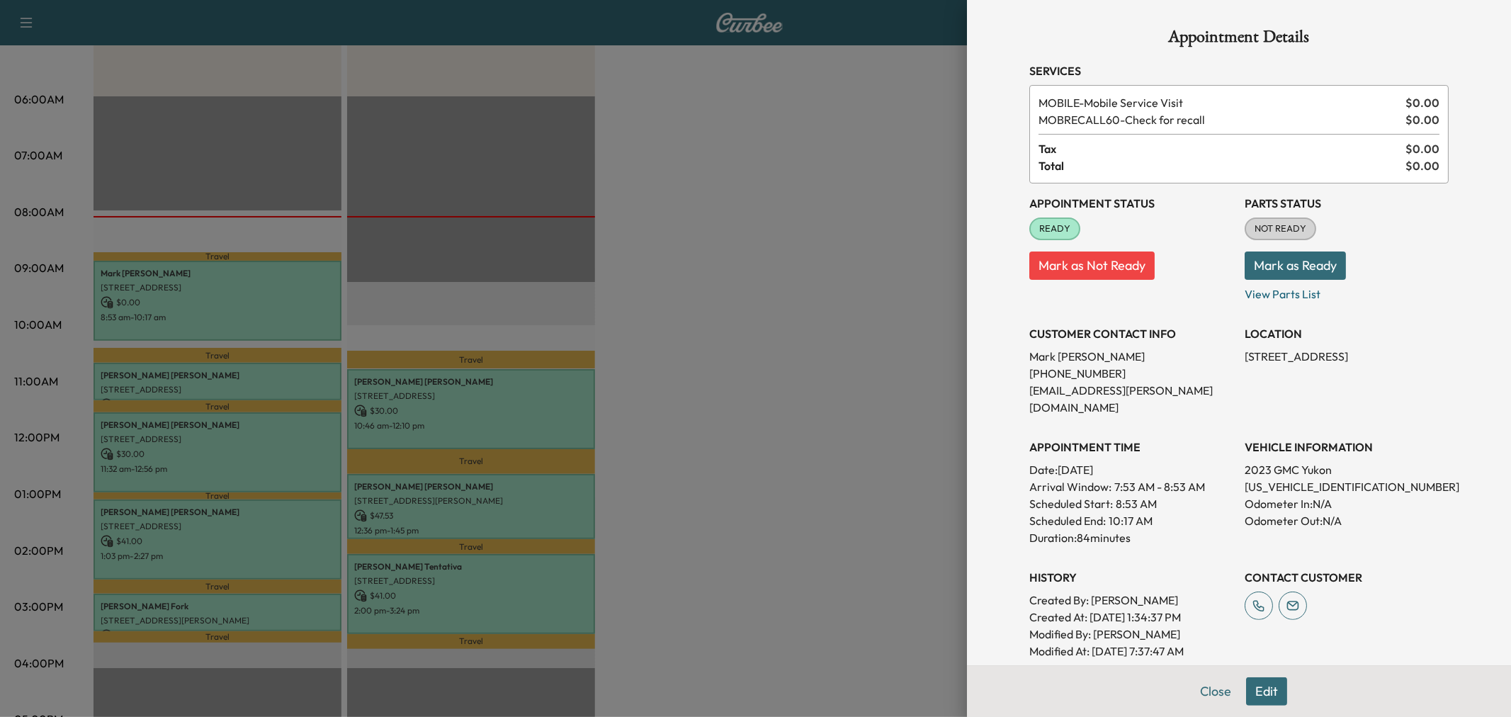
click at [242, 373] on div at bounding box center [755, 358] width 1511 height 717
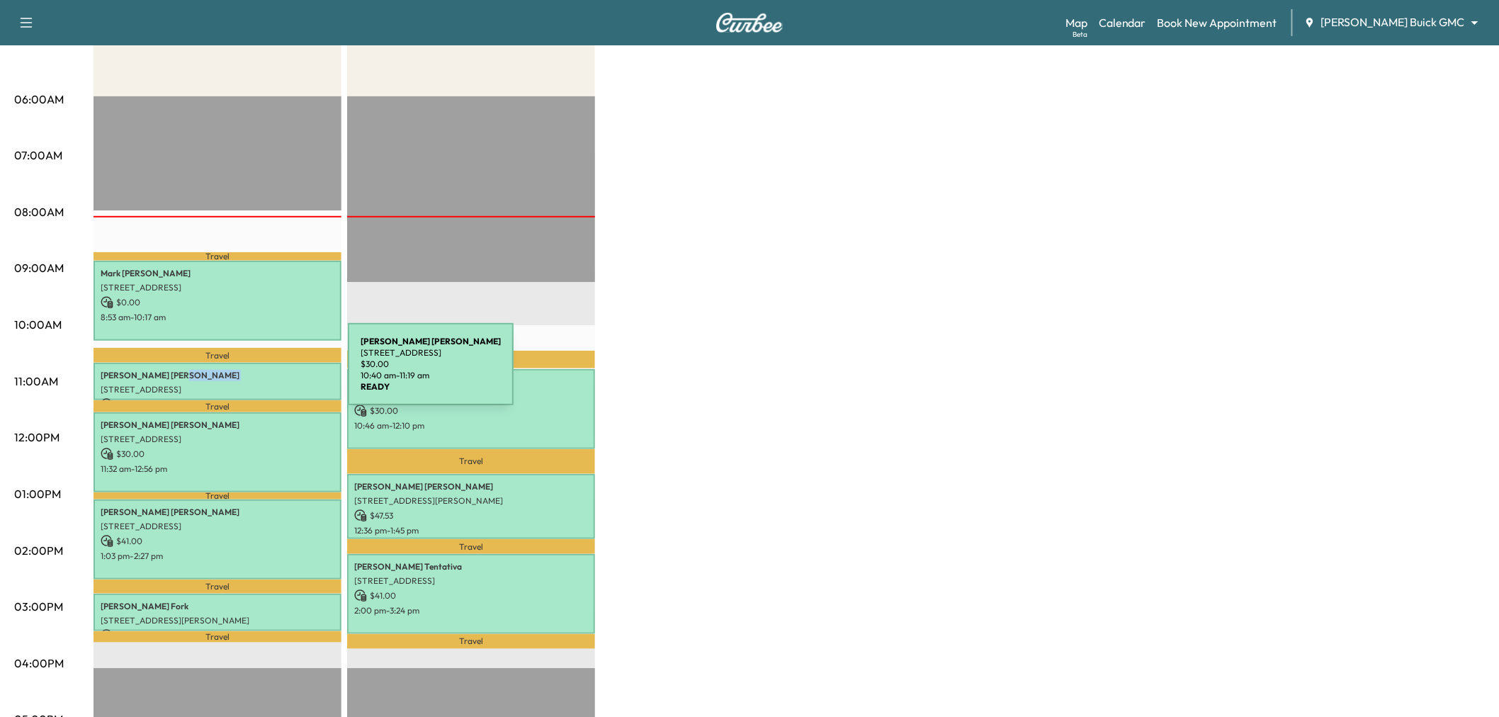
click at [242, 373] on p "[PERSON_NAME]" at bounding box center [218, 375] width 234 height 11
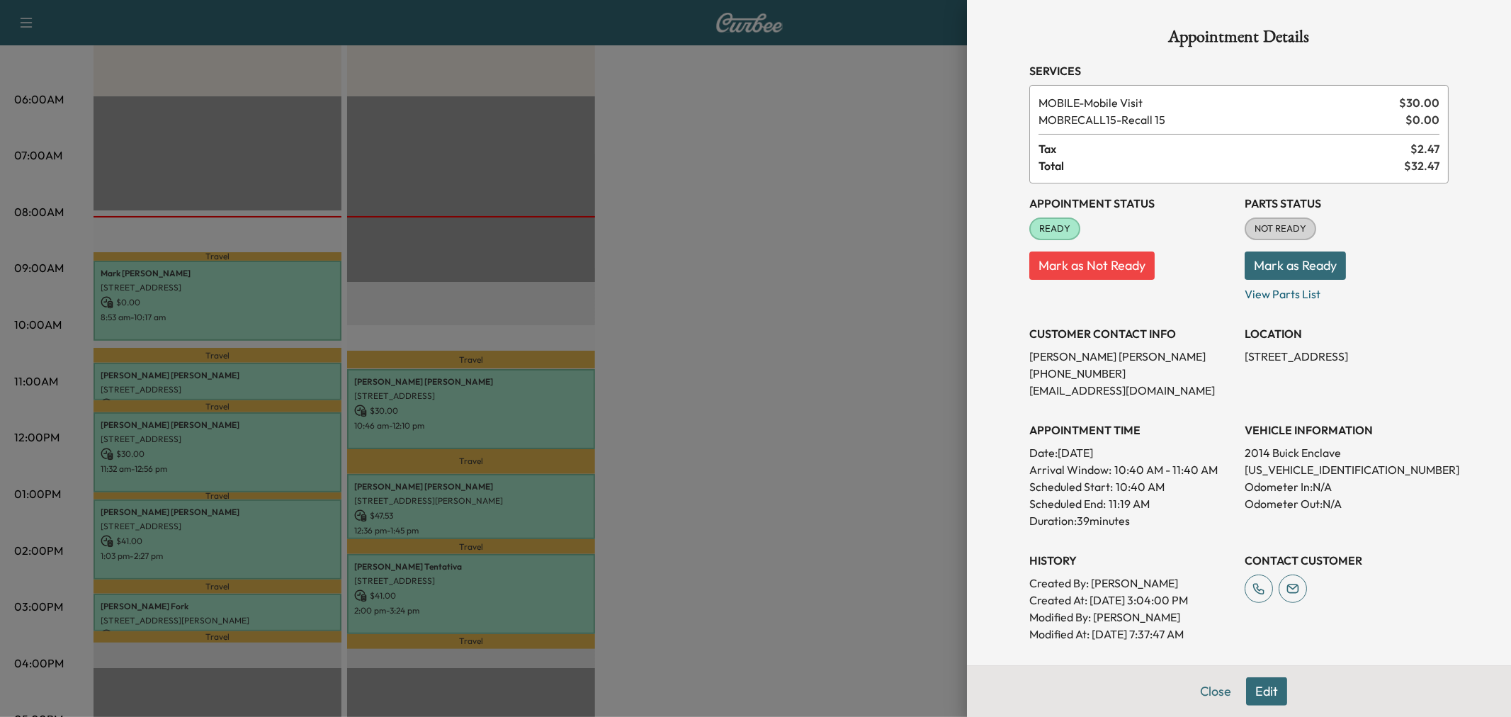
click at [250, 436] on div at bounding box center [755, 358] width 1511 height 717
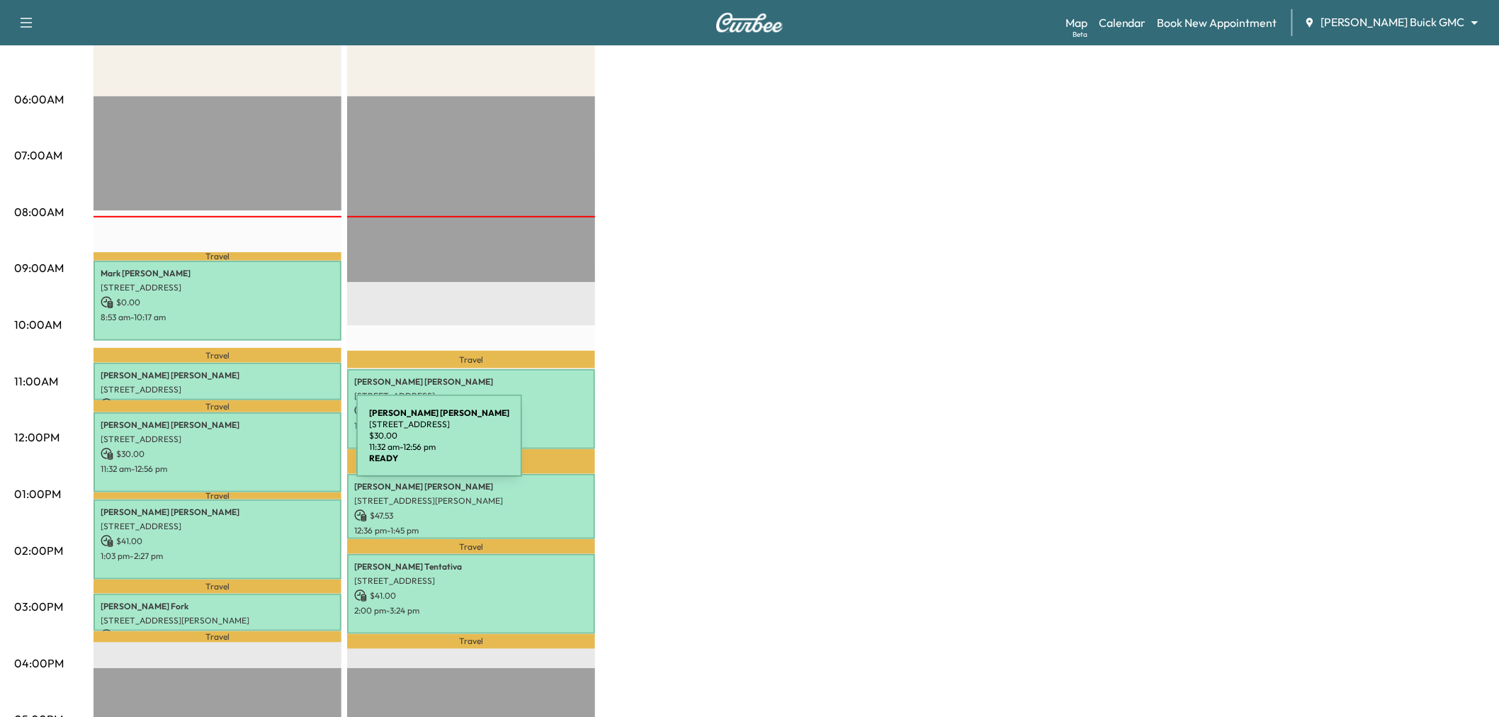
click at [250, 448] on p "$ 30.00" at bounding box center [218, 454] width 234 height 13
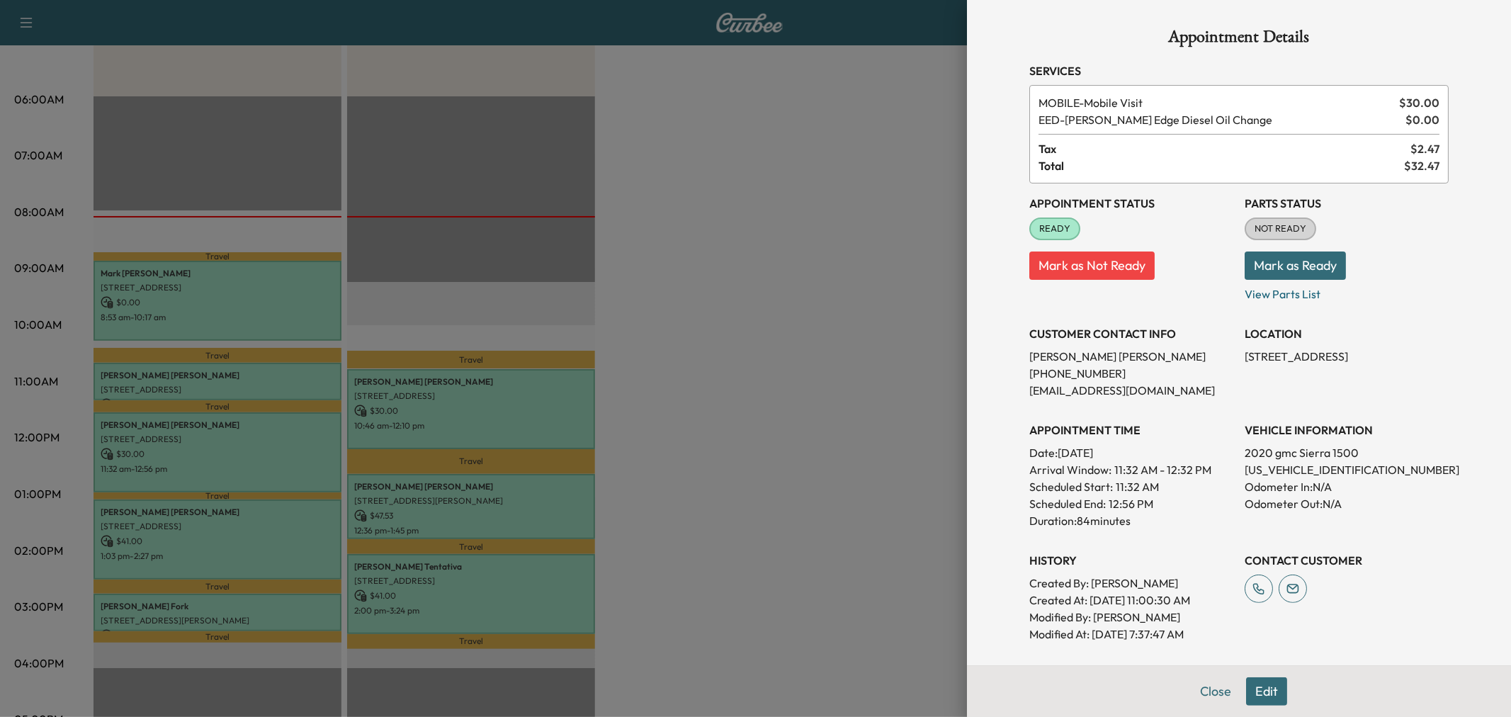
click at [243, 494] on div at bounding box center [755, 358] width 1511 height 717
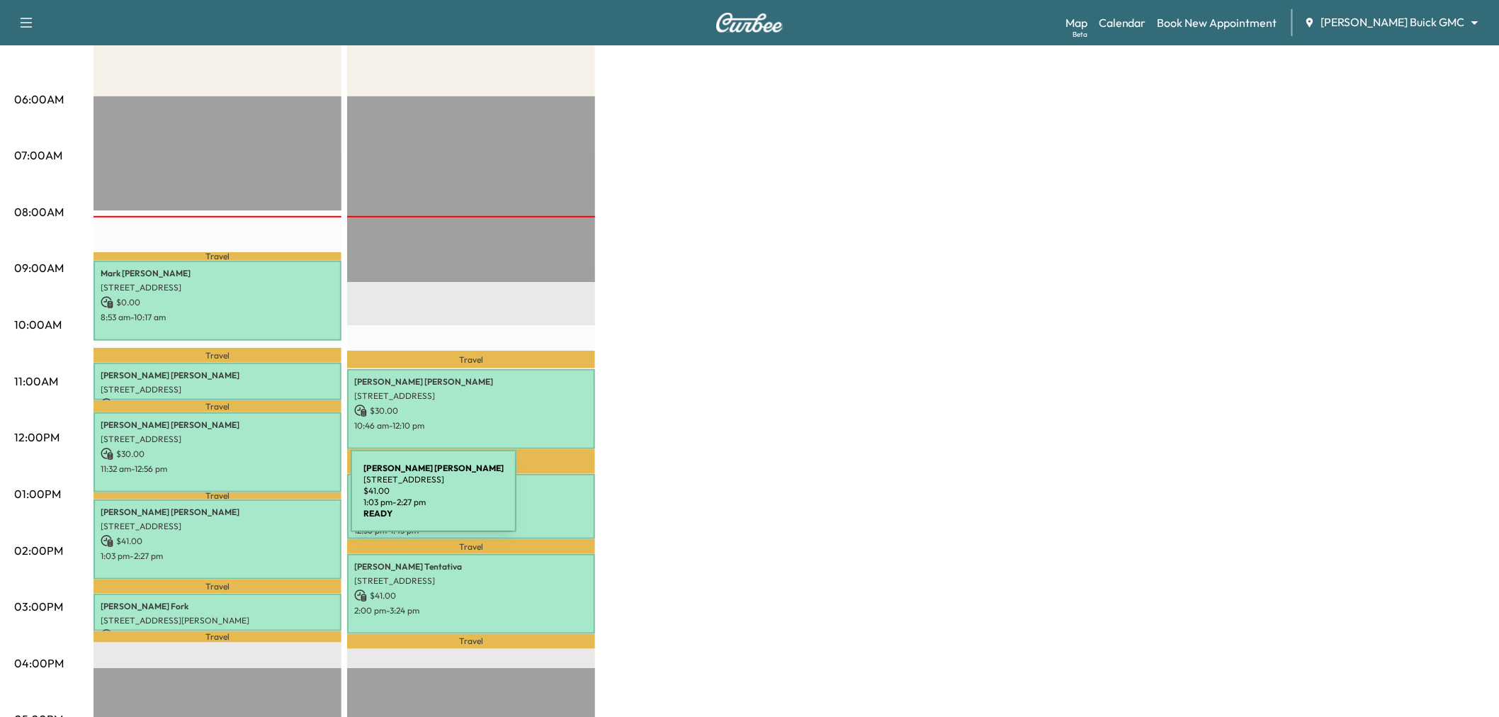
click at [249, 521] on p "[STREET_ADDRESS]" at bounding box center [218, 526] width 234 height 11
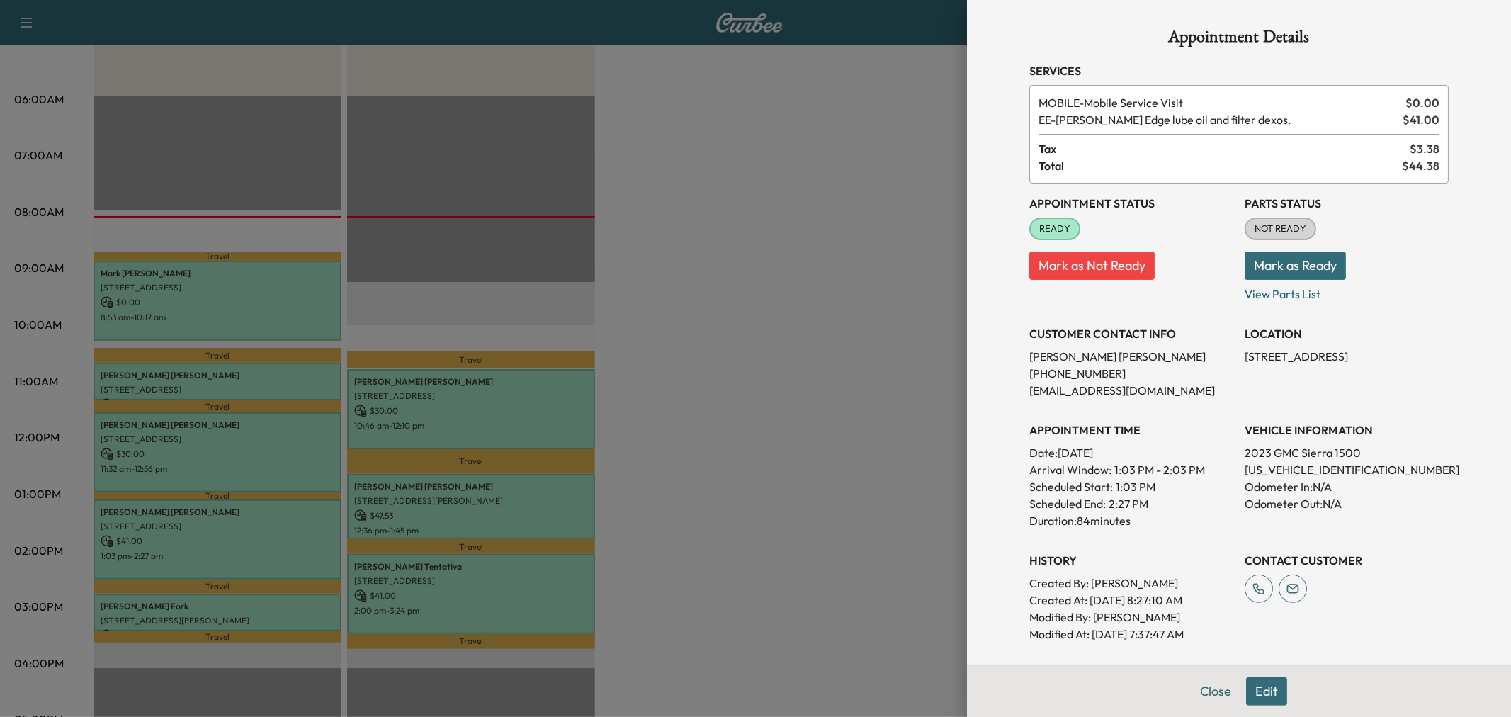
click at [314, 536] on div at bounding box center [755, 358] width 1511 height 717
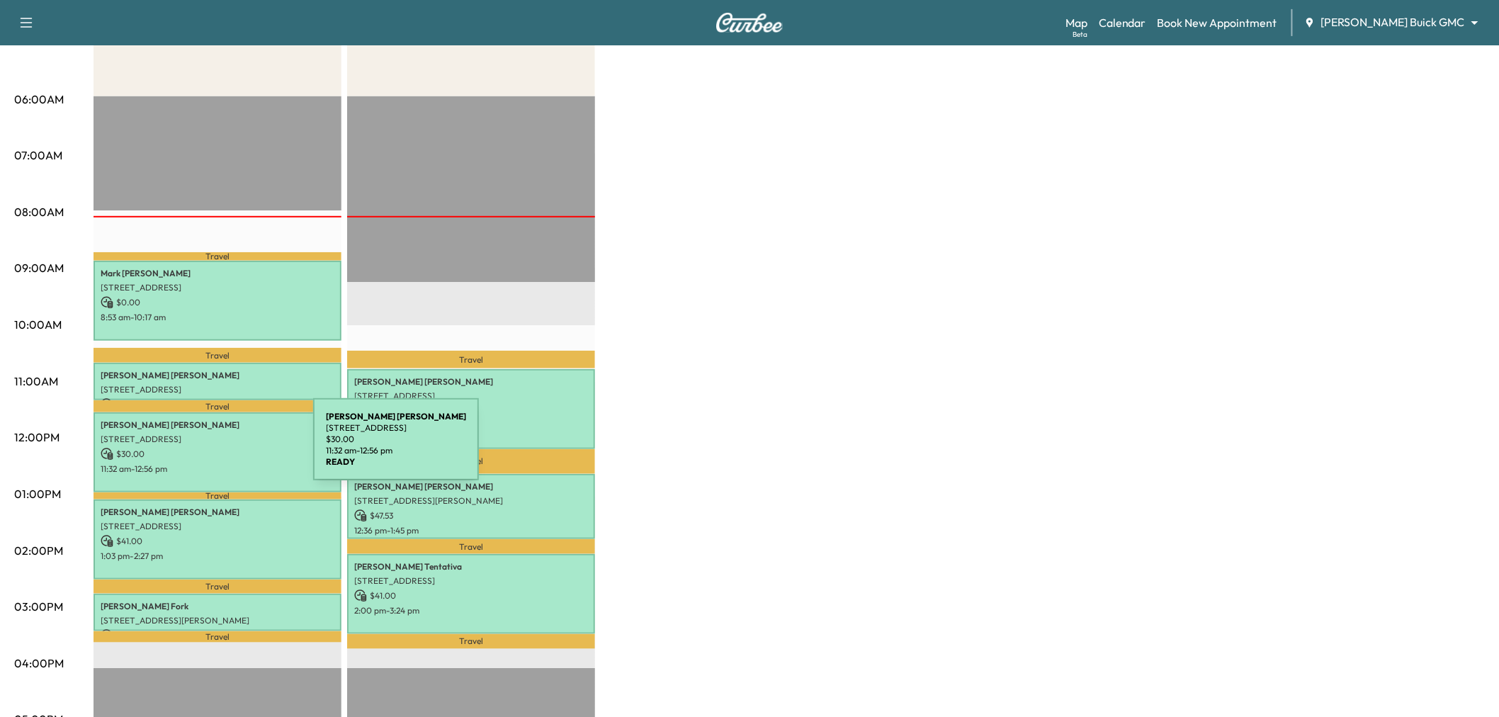
click at [207, 448] on p "$ 30.00" at bounding box center [218, 454] width 234 height 13
